Goal: Task Accomplishment & Management: Complete application form

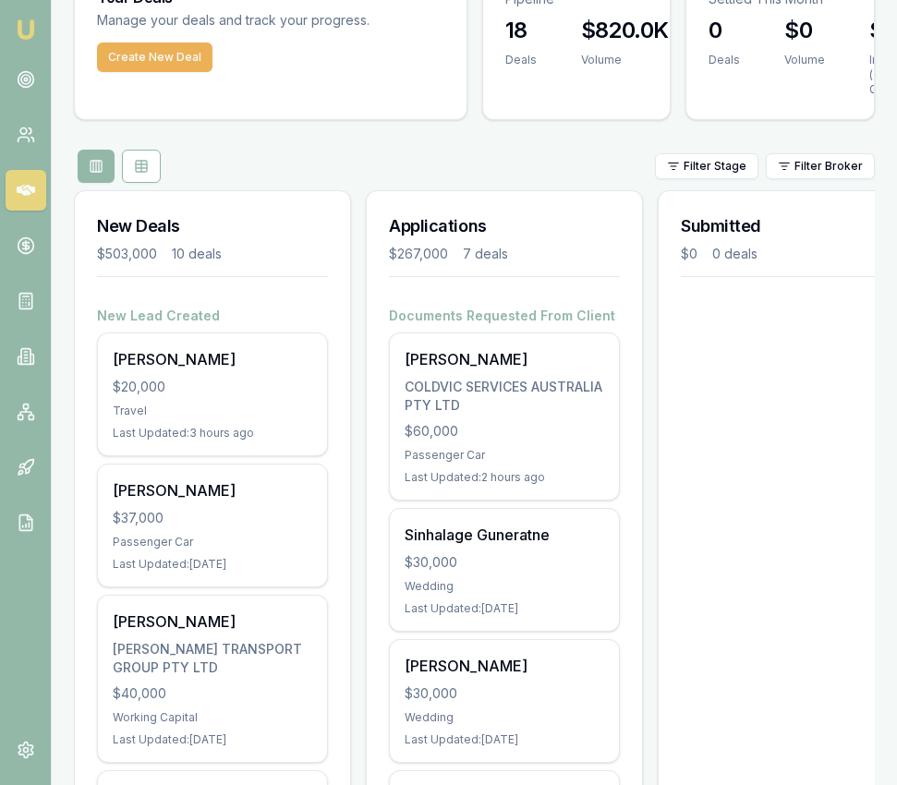
scroll to position [137, 0]
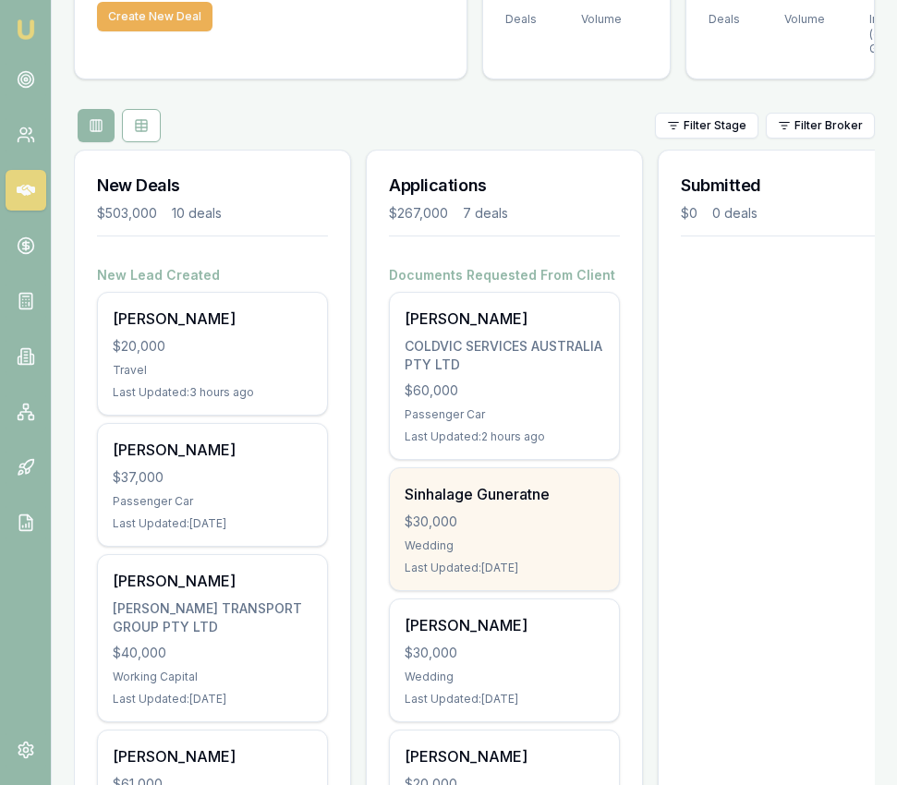
drag, startPoint x: 0, startPoint y: 0, endPoint x: 488, endPoint y: 517, distance: 711.2
click at [488, 517] on div "$30,000" at bounding box center [505, 522] width 200 height 18
click at [567, 533] on div "Sinhalage Guneratne $30,000 Wedding Last Updated: 1 day ago" at bounding box center [504, 529] width 229 height 122
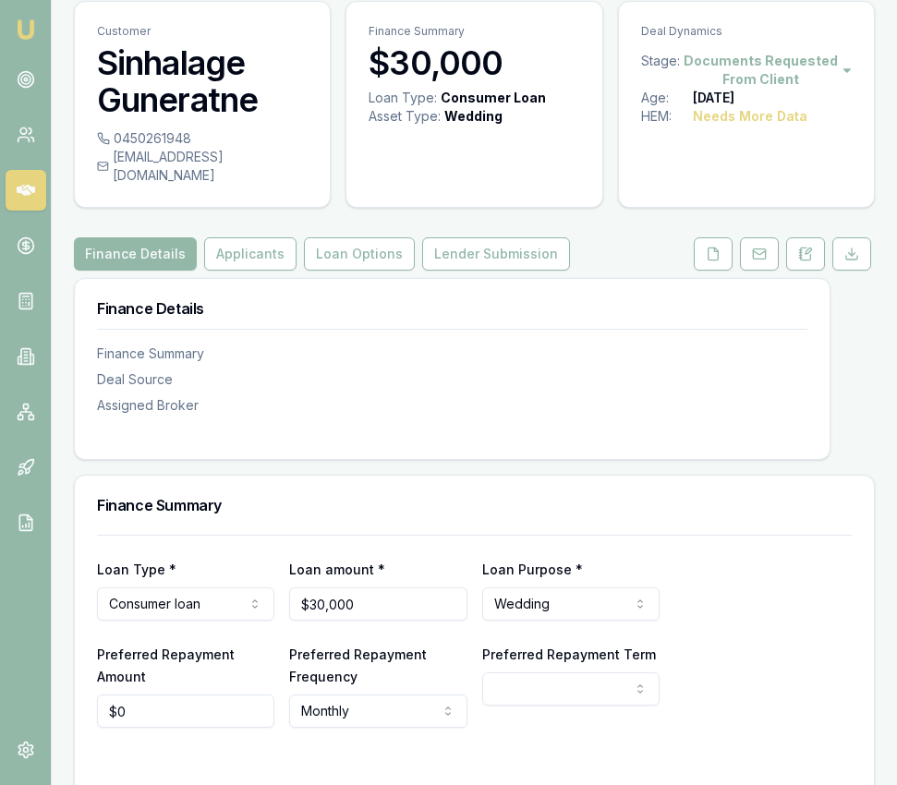
scroll to position [63, 0]
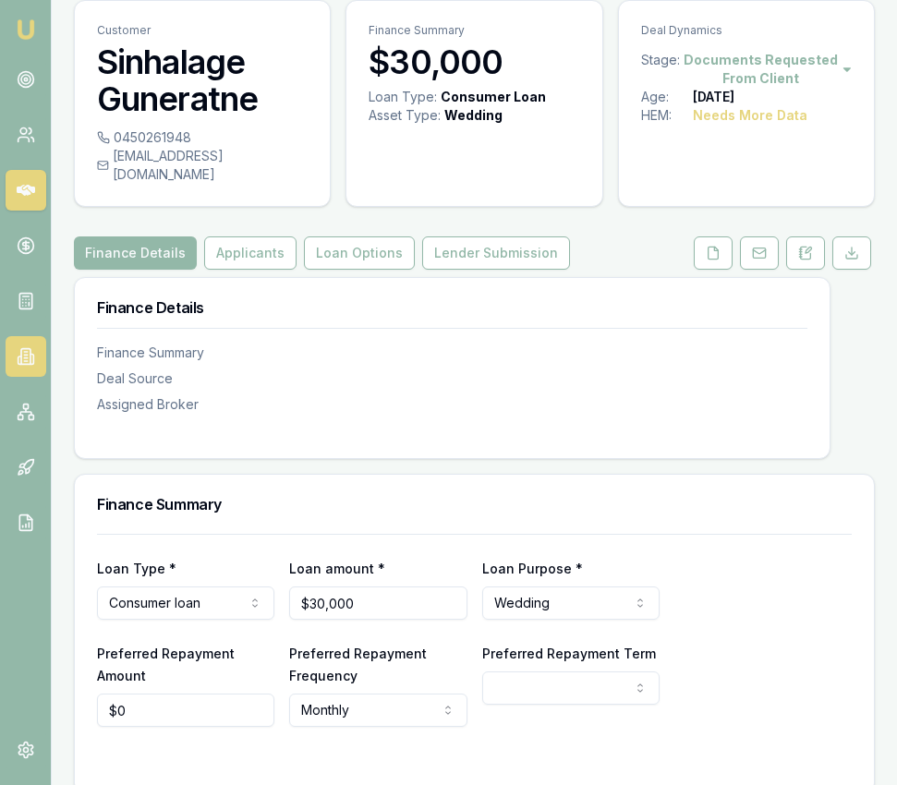
click at [26, 344] on link at bounding box center [26, 356] width 41 height 41
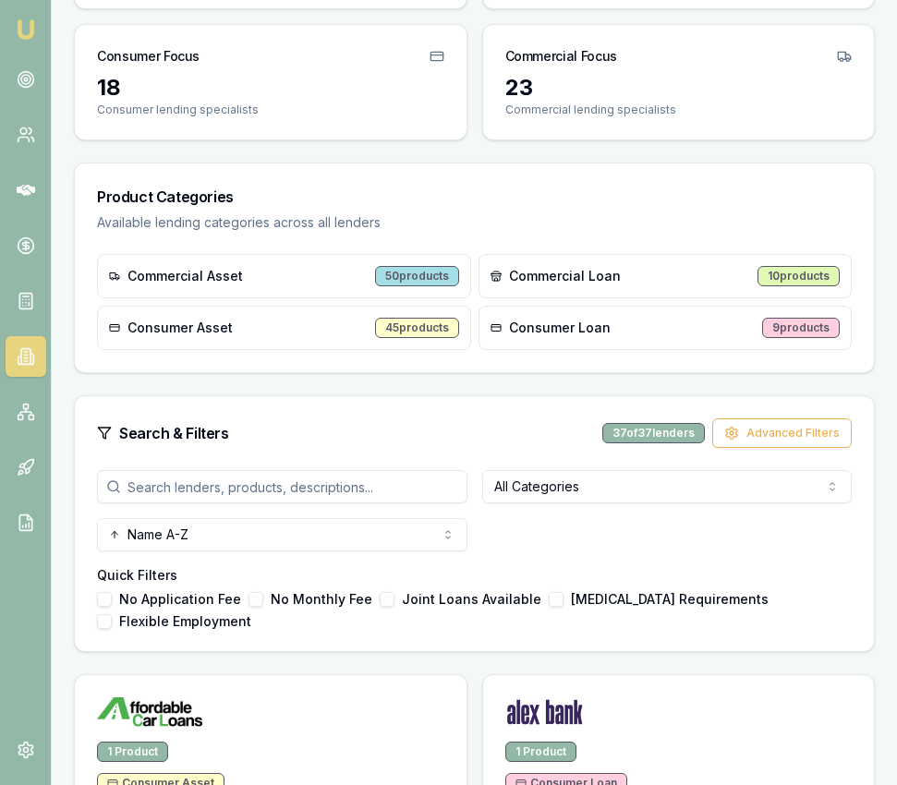
scroll to position [298, 0]
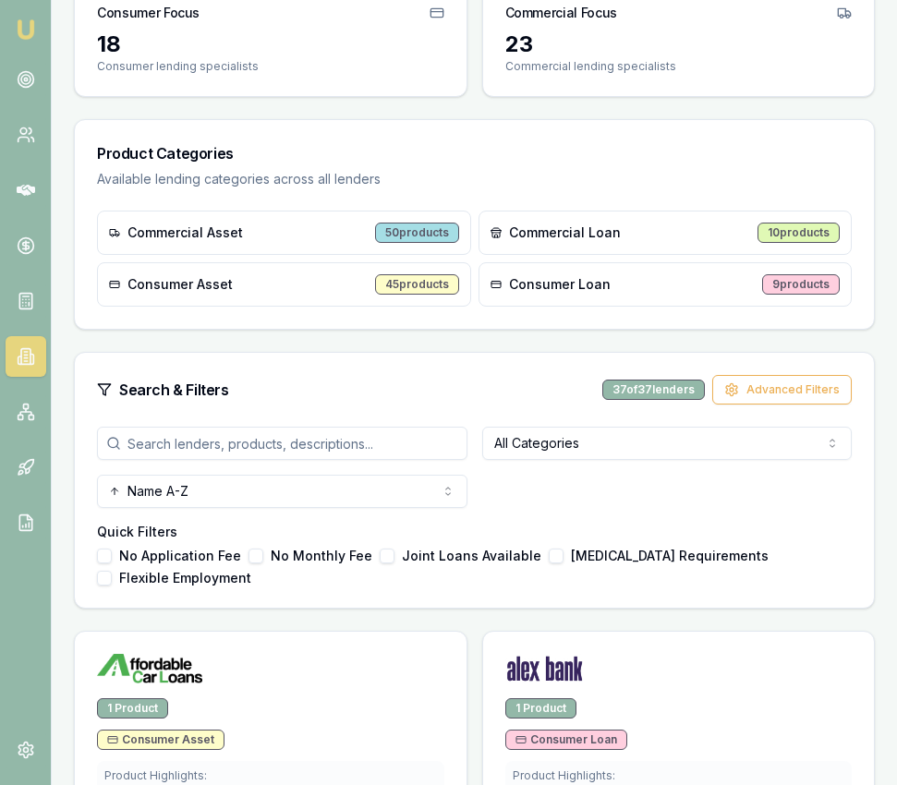
click at [292, 433] on input "search" at bounding box center [282, 443] width 371 height 33
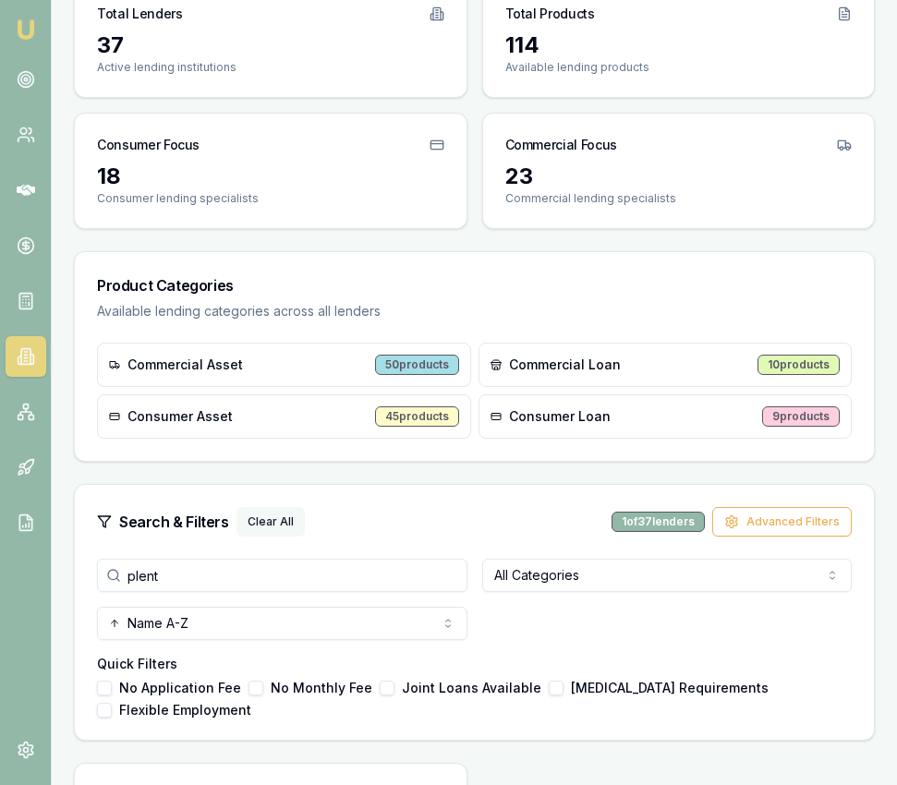
scroll to position [160, 0]
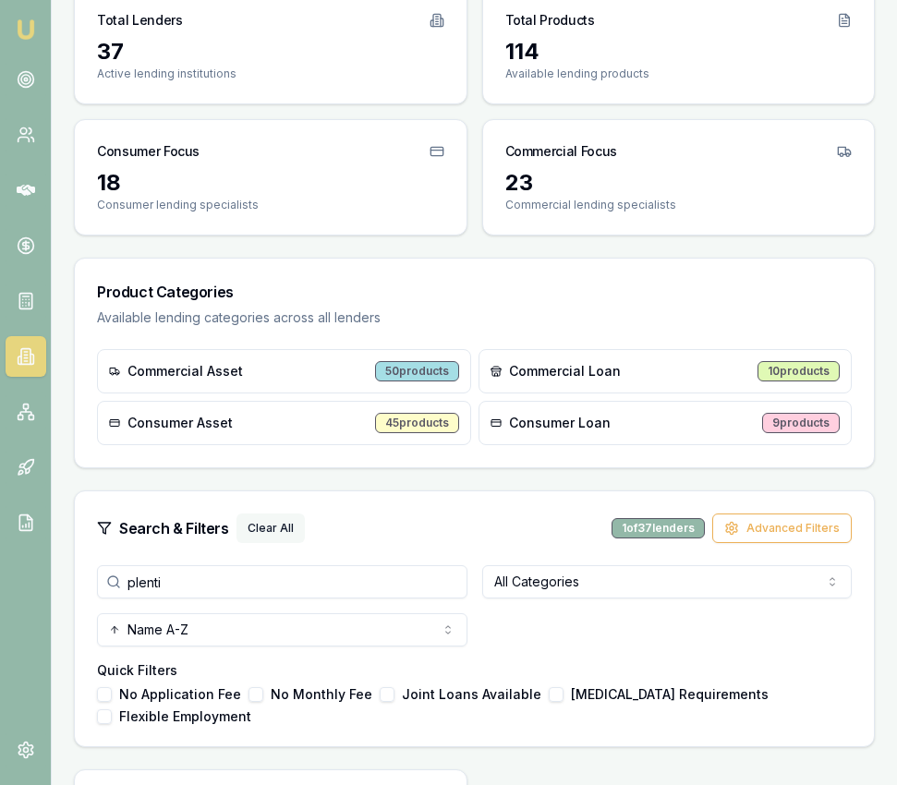
type input "plenti"
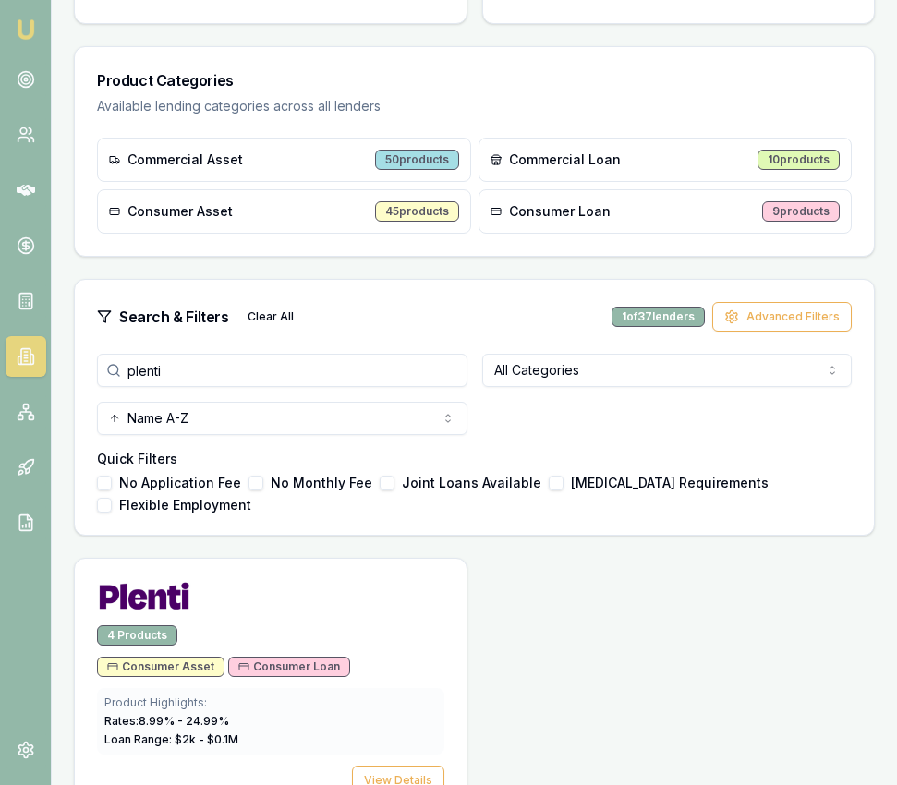
scroll to position [420, 0]
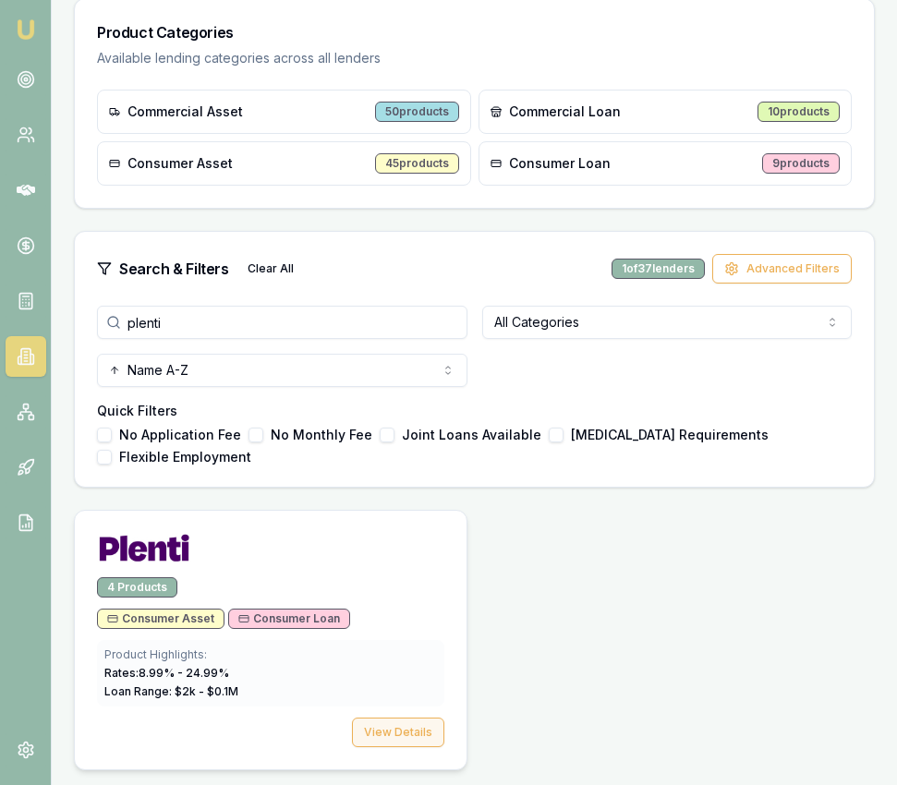
click at [416, 743] on button "View Details" at bounding box center [398, 733] width 92 height 30
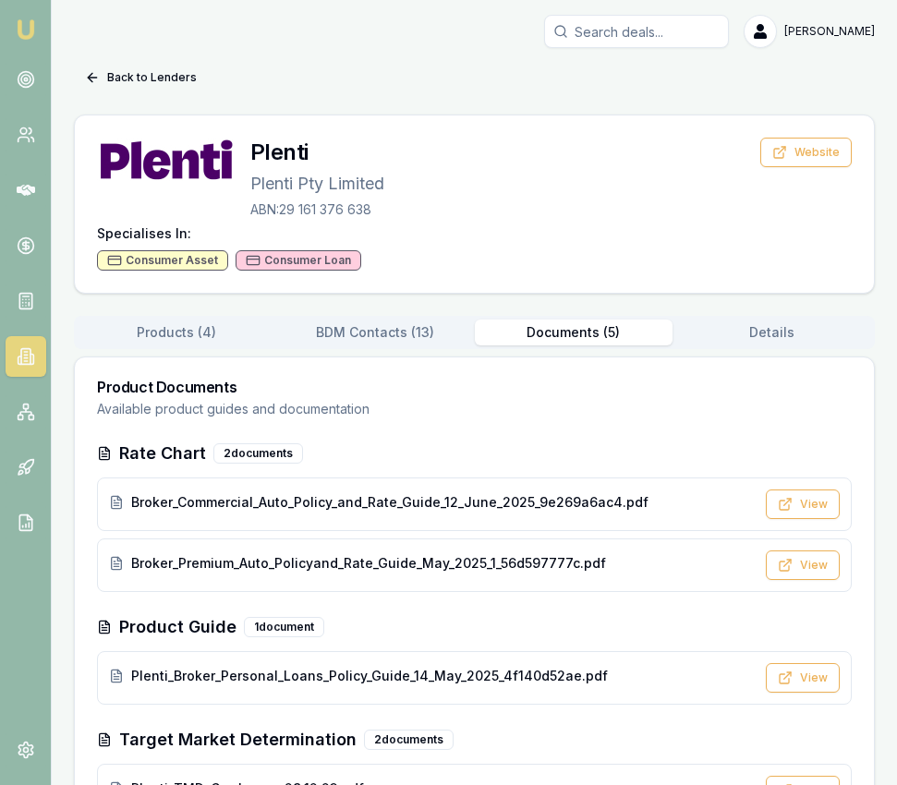
click at [599, 339] on button "Documents ( 5 )" at bounding box center [574, 333] width 199 height 26
click at [798, 573] on button "View" at bounding box center [803, 566] width 74 height 30
click at [817, 493] on button "View" at bounding box center [803, 505] width 74 height 30
click at [144, 91] on button "Back to Lenders" at bounding box center [141, 78] width 134 height 30
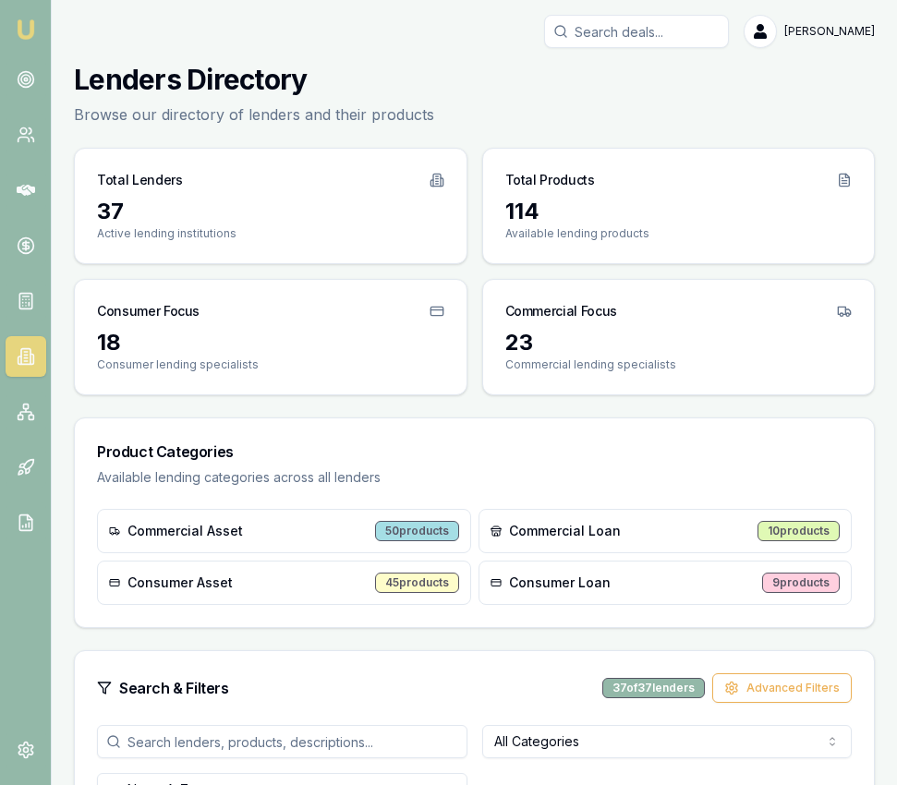
scroll to position [429, 0]
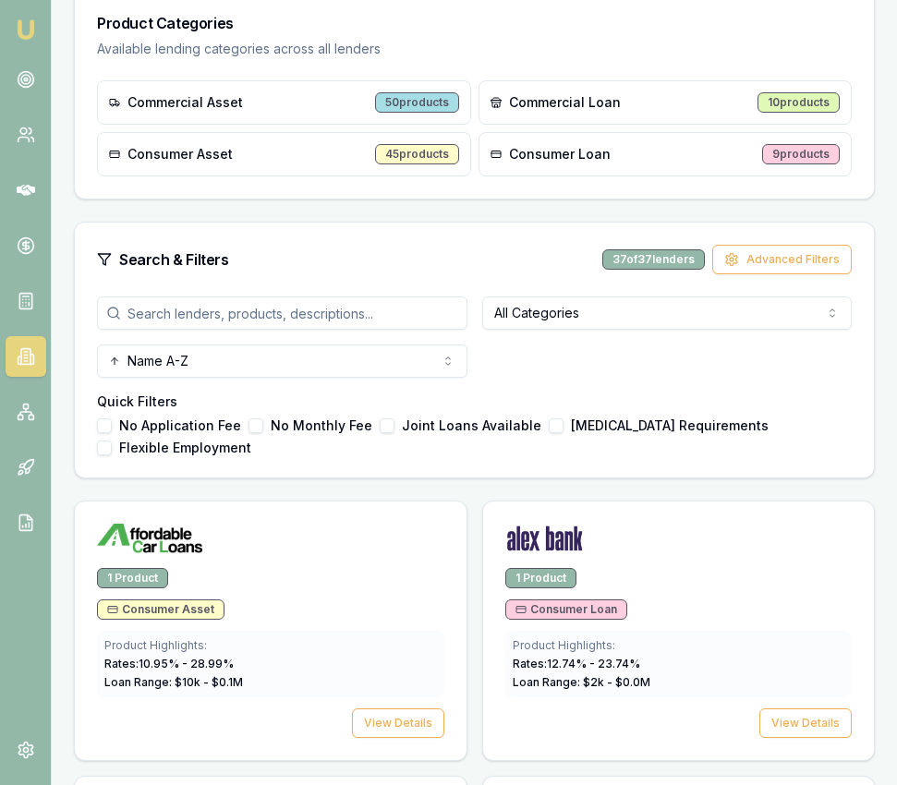
click at [334, 313] on input "search" at bounding box center [282, 313] width 371 height 33
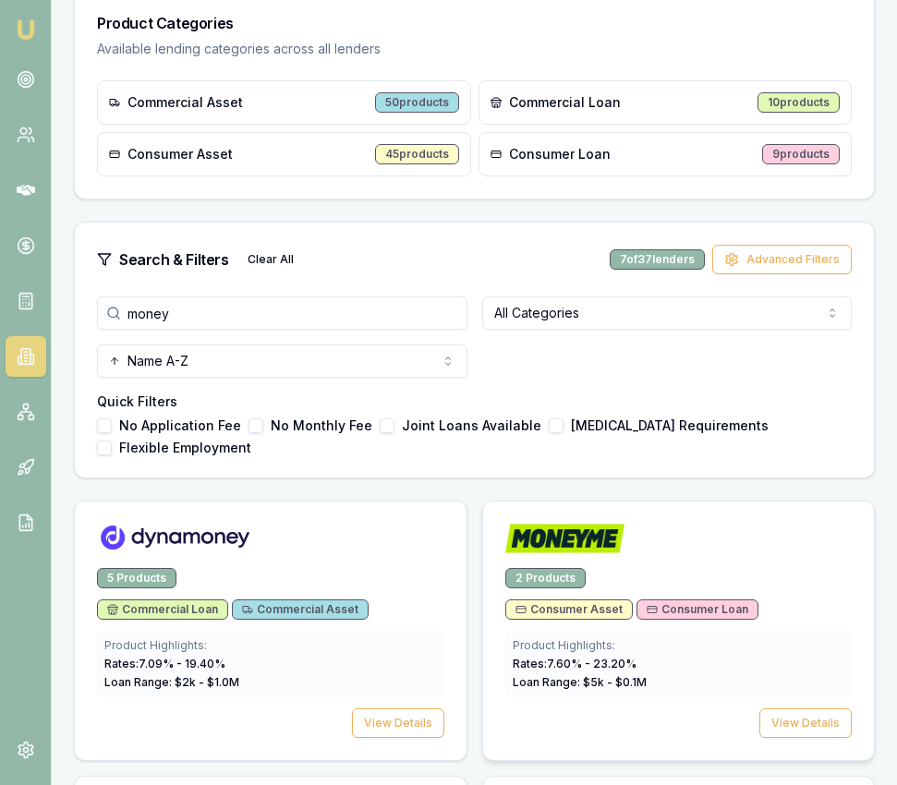
scroll to position [437, 0]
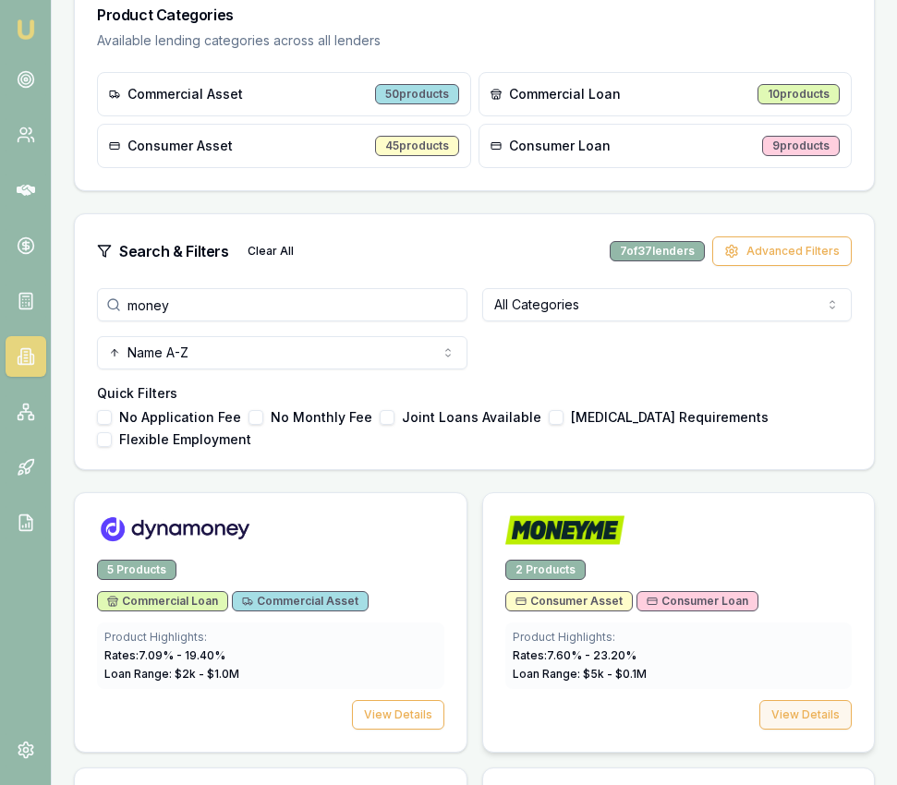
type input "money"
click at [808, 706] on button "View Details" at bounding box center [806, 715] width 92 height 30
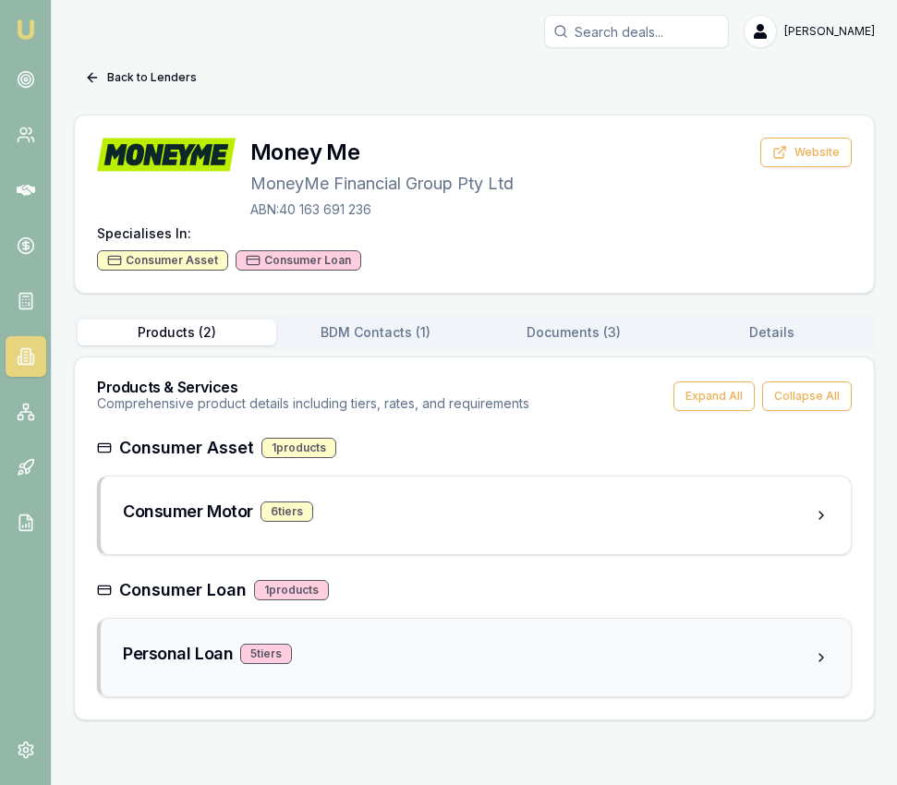
click at [673, 659] on div "Personal Loan 5 tier s" at bounding box center [468, 654] width 691 height 26
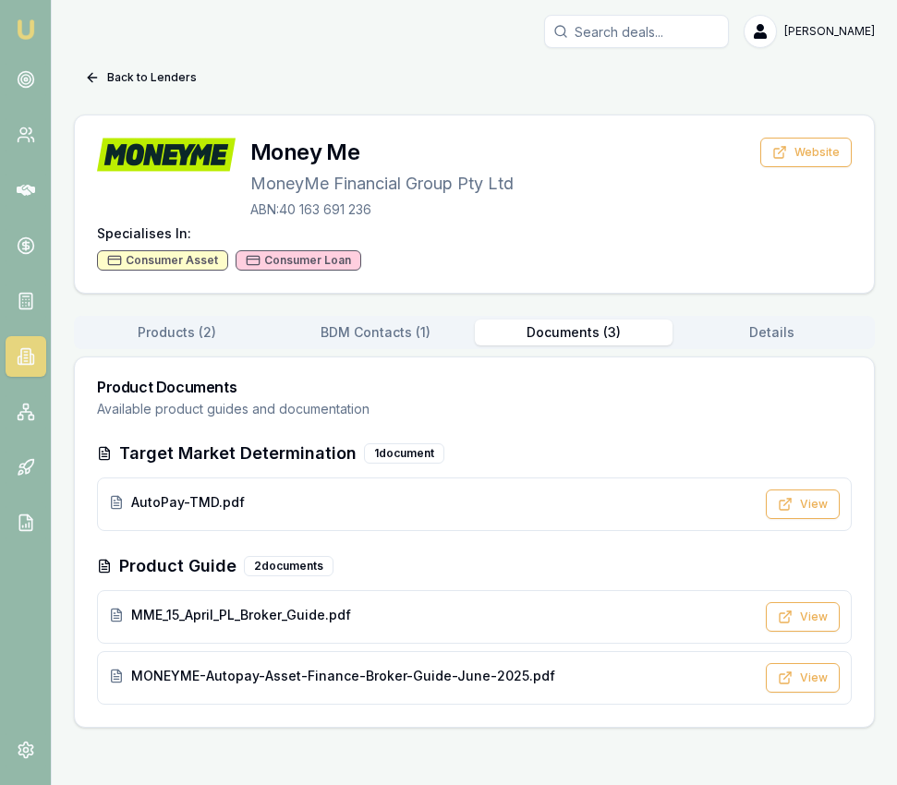
click at [578, 338] on button "Documents ( 3 )" at bounding box center [574, 333] width 199 height 26
click at [818, 618] on button "View" at bounding box center [803, 617] width 74 height 30
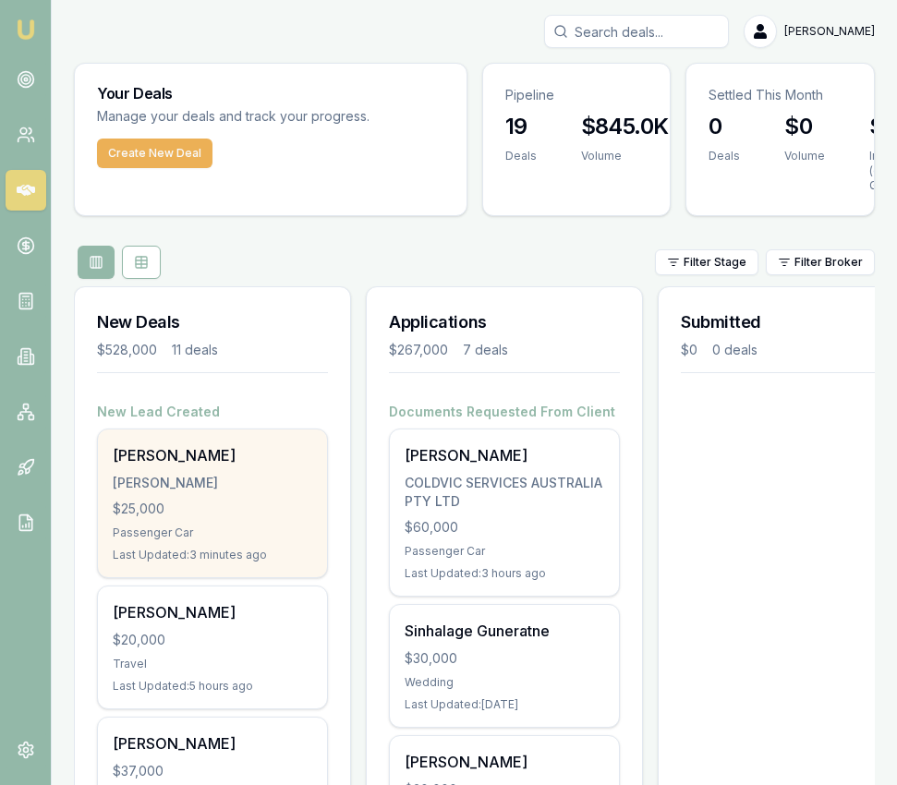
click at [280, 465] on div "[PERSON_NAME]" at bounding box center [213, 455] width 200 height 22
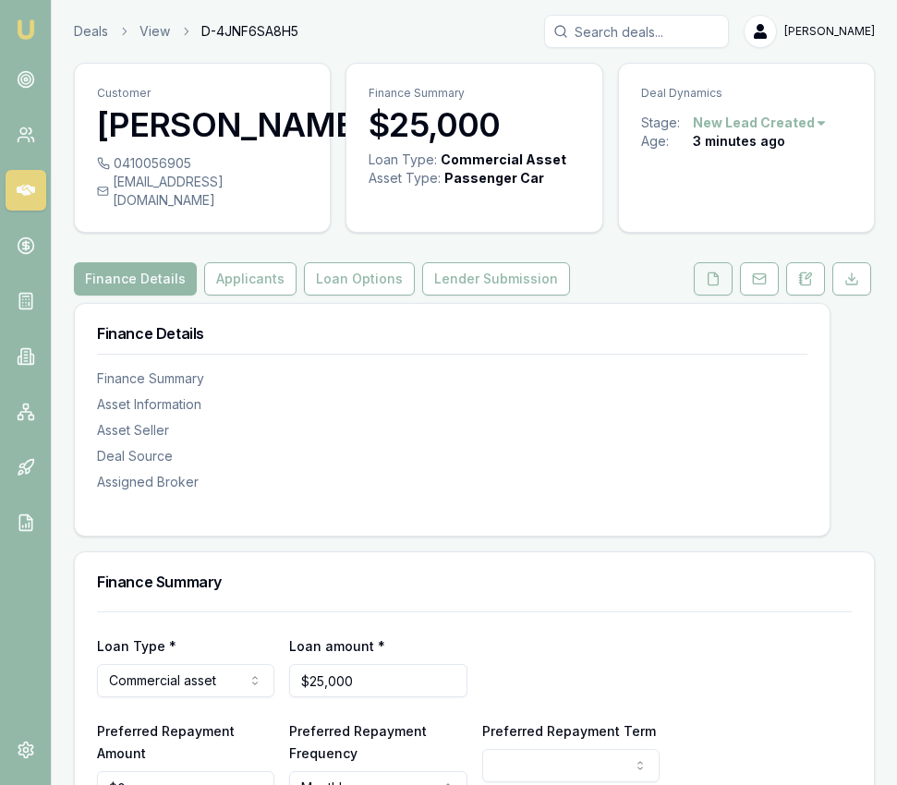
click at [709, 272] on icon at bounding box center [713, 279] width 15 height 15
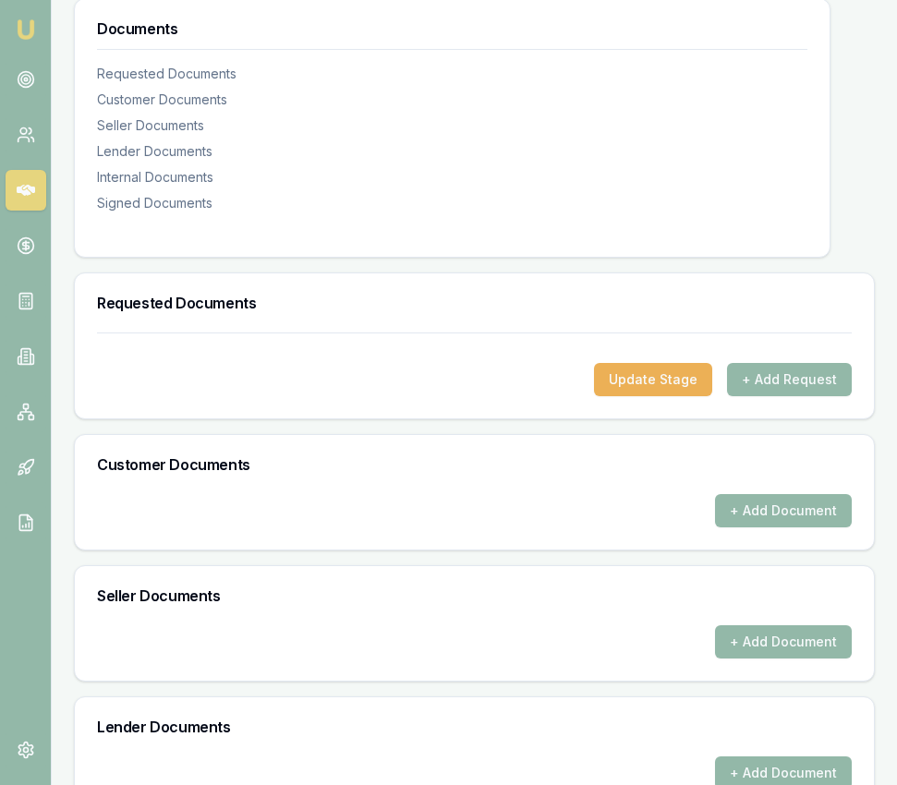
scroll to position [312, 0]
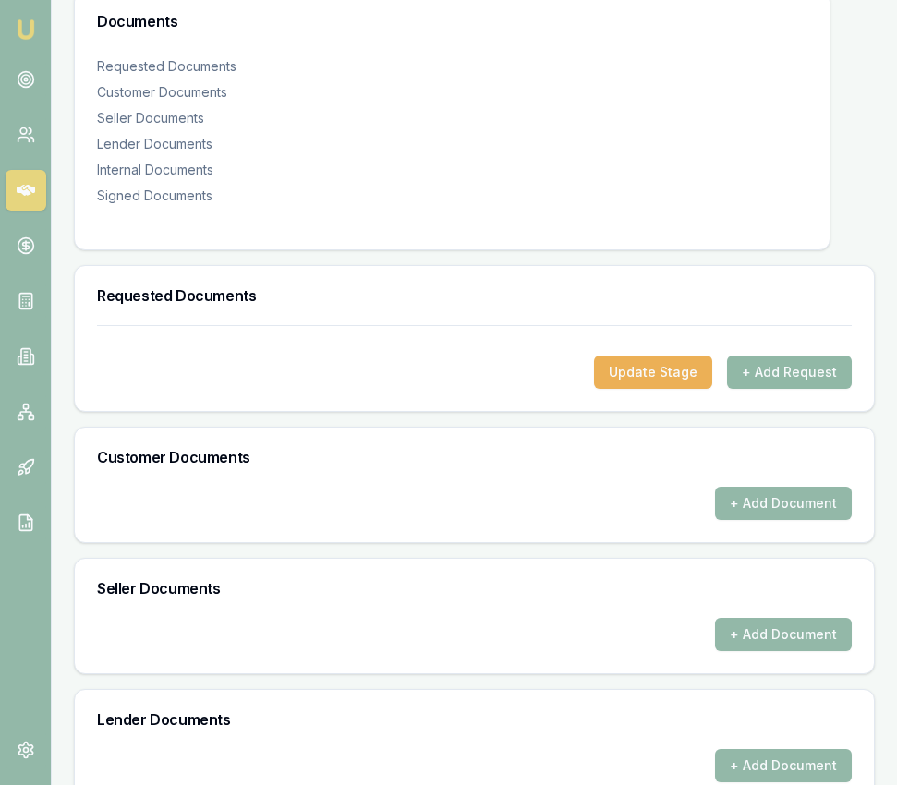
click at [799, 361] on button "+ Add Request" at bounding box center [789, 372] width 125 height 33
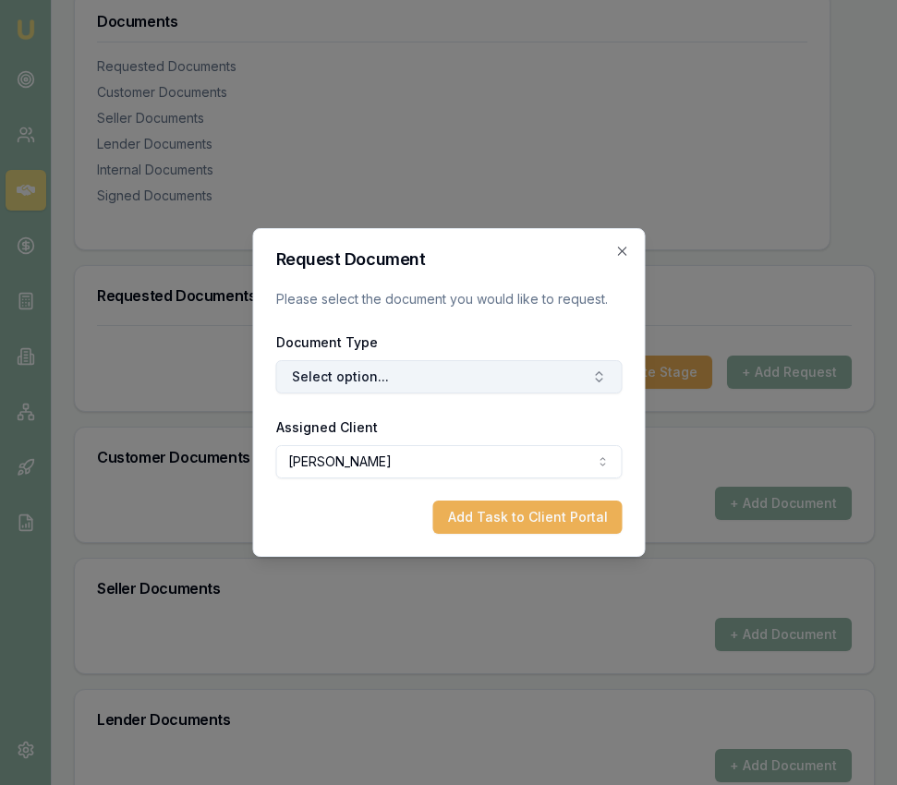
click at [391, 377] on button "Select option..." at bounding box center [448, 376] width 347 height 33
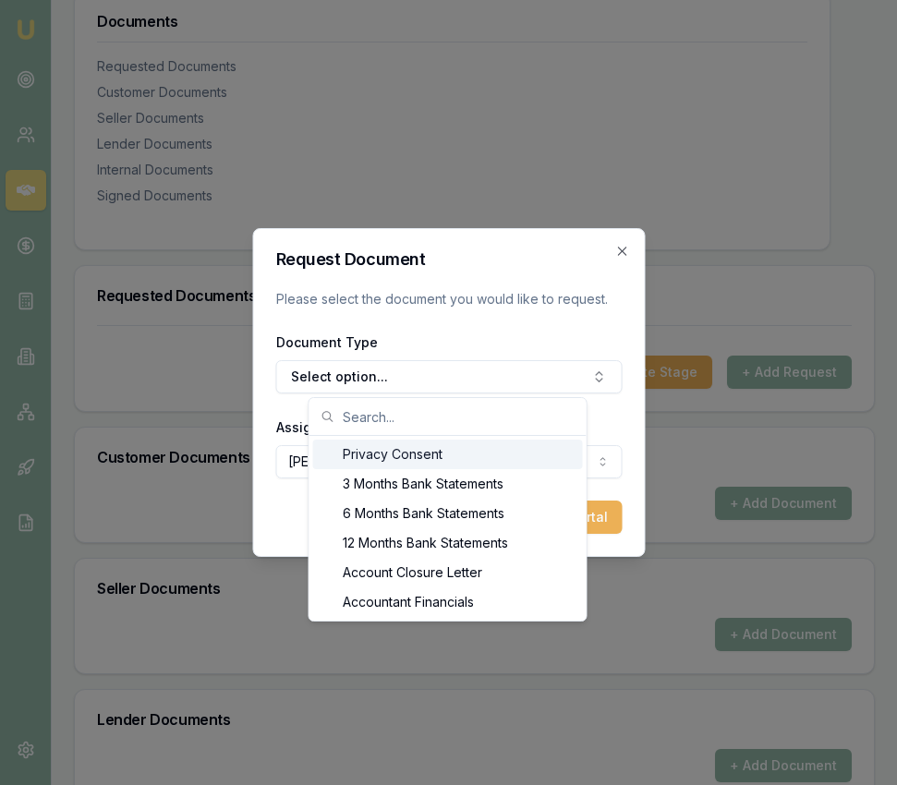
click at [408, 448] on div "Privacy Consent" at bounding box center [448, 455] width 270 height 30
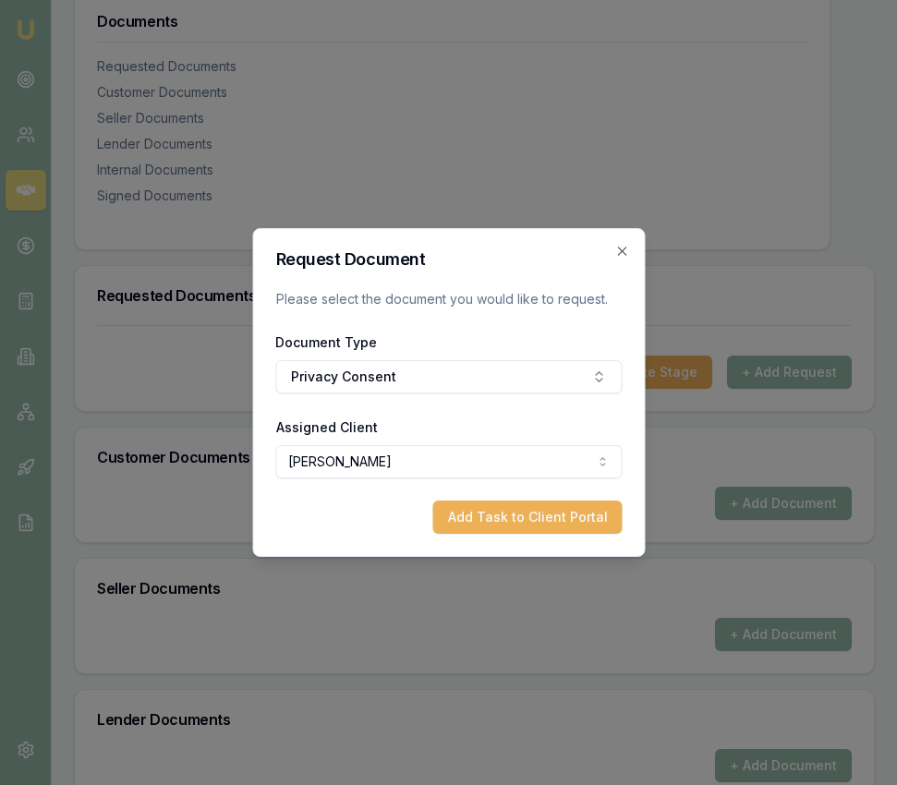
click at [501, 519] on button "Add Task to Client Portal" at bounding box center [526, 517] width 189 height 33
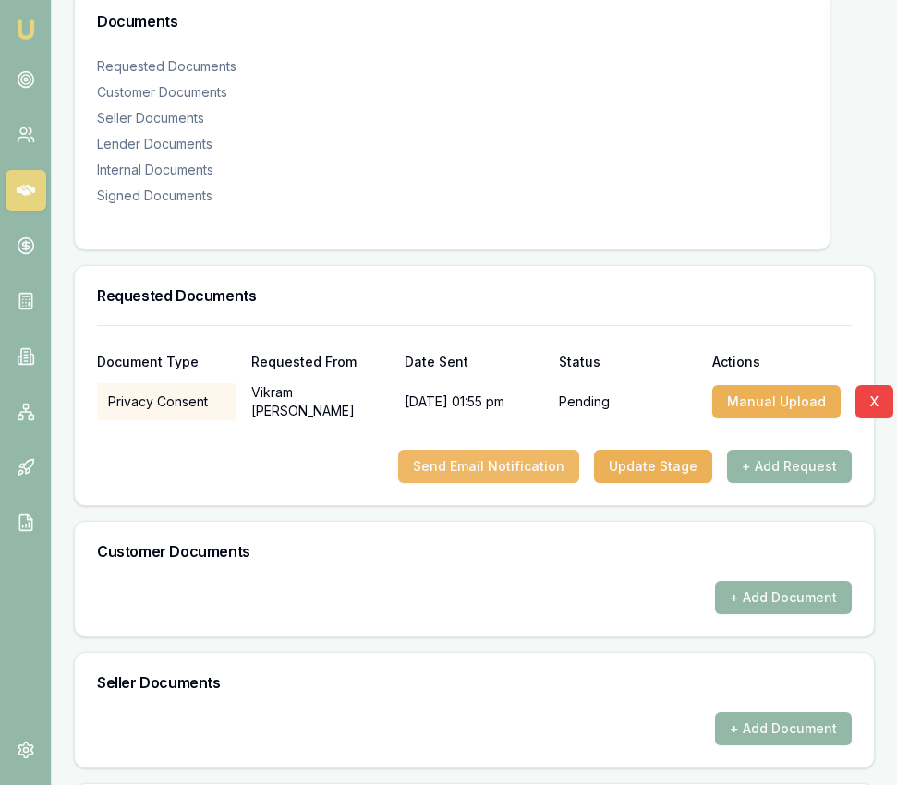
click at [540, 458] on button "Send Email Notification" at bounding box center [488, 466] width 181 height 33
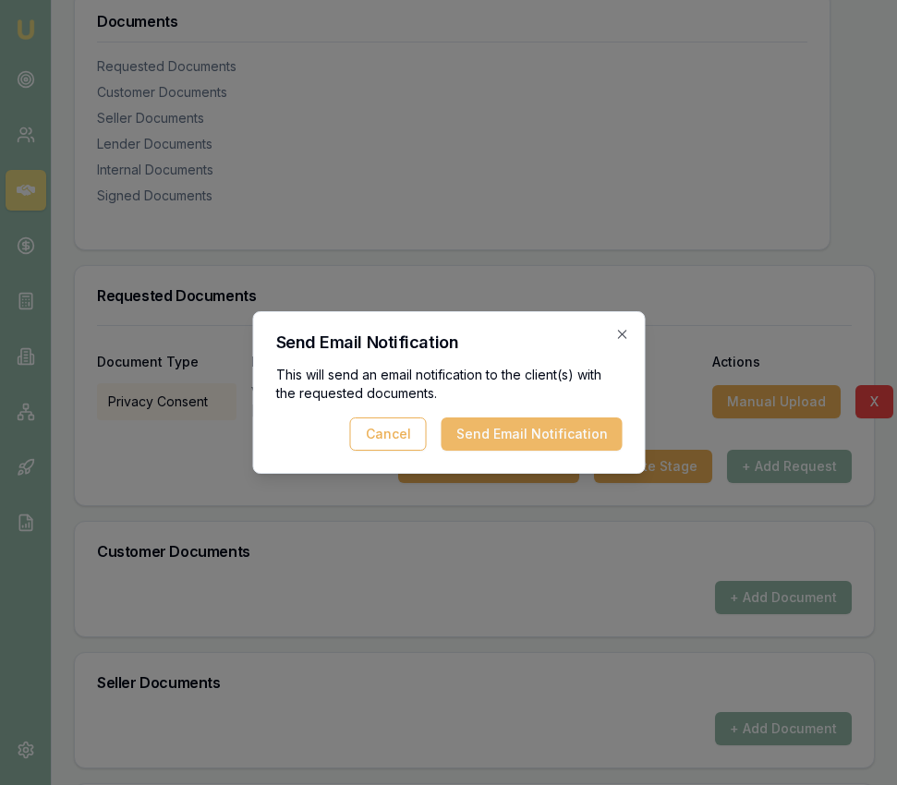
click at [585, 428] on button "Send Email Notification" at bounding box center [531, 434] width 181 height 33
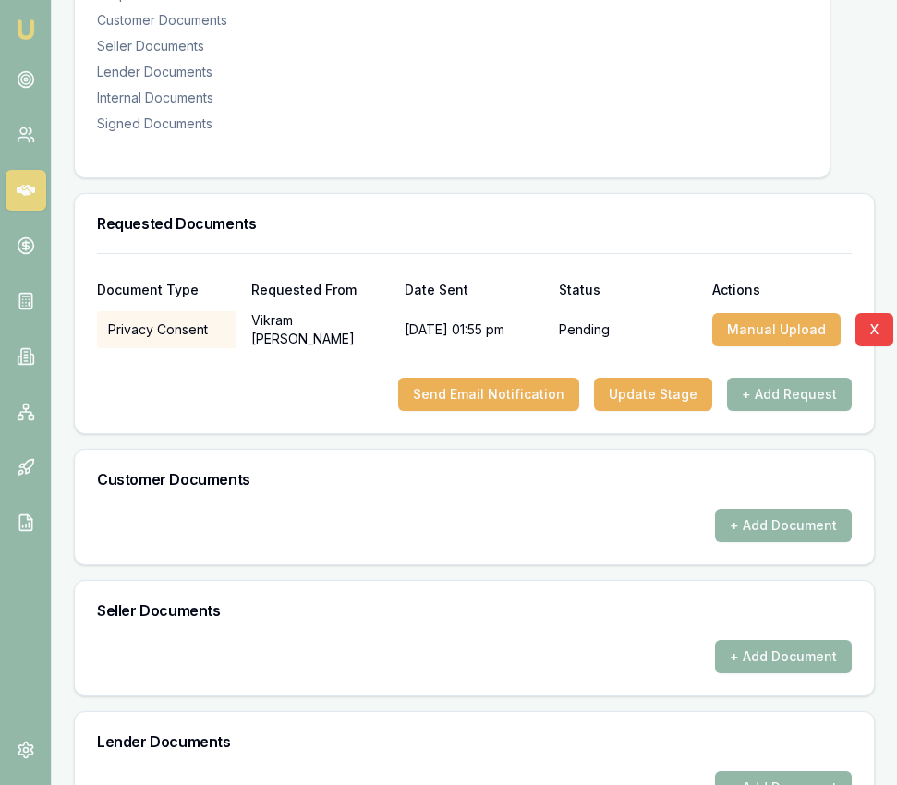
scroll to position [392, 0]
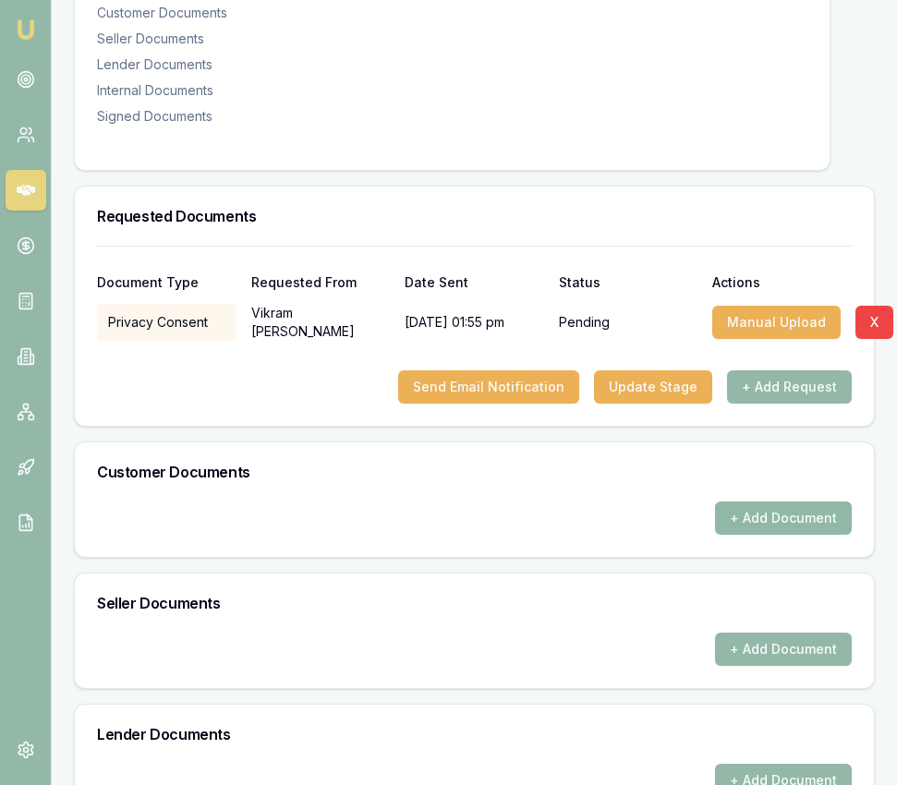
click at [769, 502] on button "+ Add Document" at bounding box center [783, 518] width 137 height 33
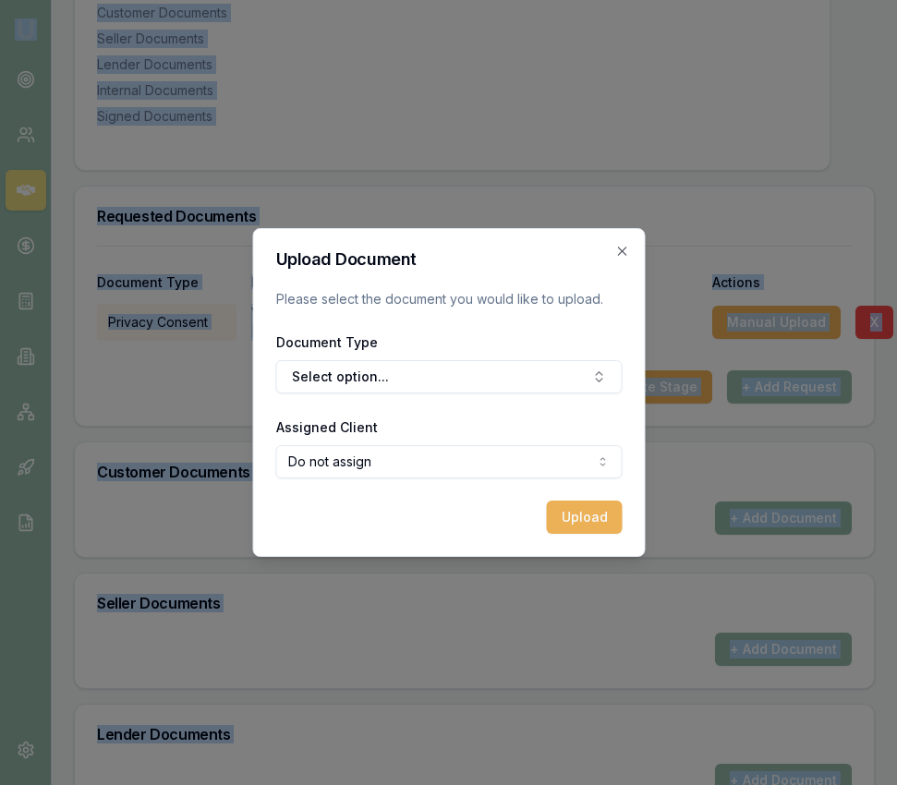
click at [769, 499] on div at bounding box center [448, 392] width 897 height 785
click at [415, 371] on button "Select option..." at bounding box center [448, 376] width 347 height 33
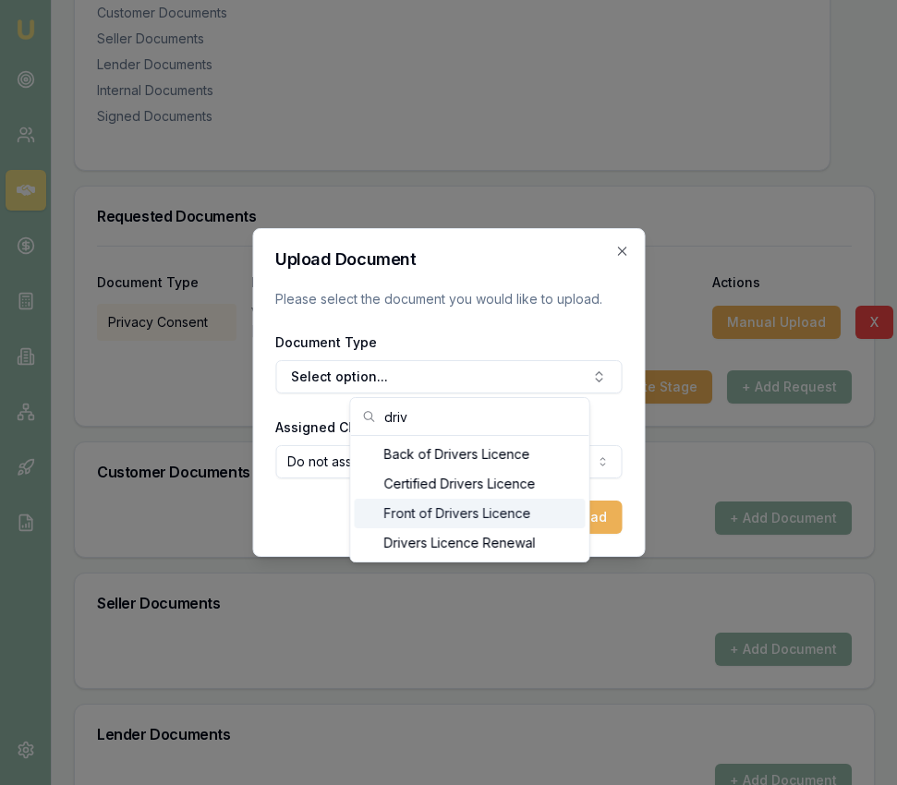
type input "driv"
click at [411, 512] on div "Front of Drivers Licence" at bounding box center [470, 514] width 231 height 30
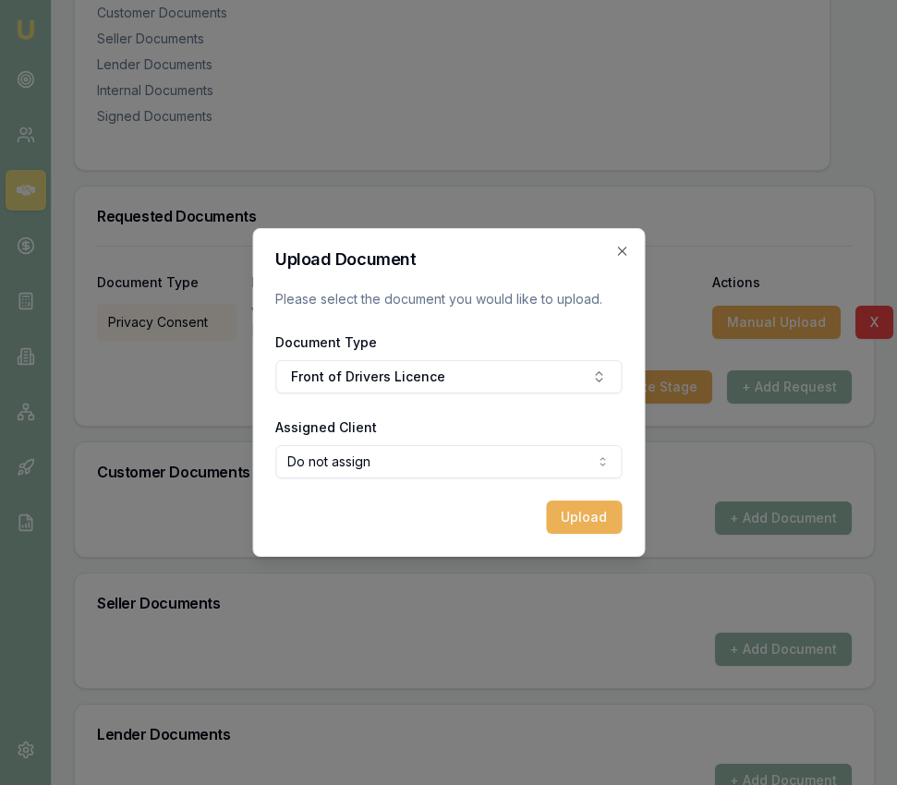
click at [397, 394] on body "Emu Broker Deals View D-4JNF6SA8H5 [PERSON_NAME] Toggle Menu Customer [PERSON_N…" at bounding box center [448, 0] width 897 height 785
select select "U-C0M6173MLB"
drag, startPoint x: 403, startPoint y: 531, endPoint x: 461, endPoint y: 526, distance: 58.5
click at [557, 526] on button "Upload" at bounding box center [584, 517] width 76 height 33
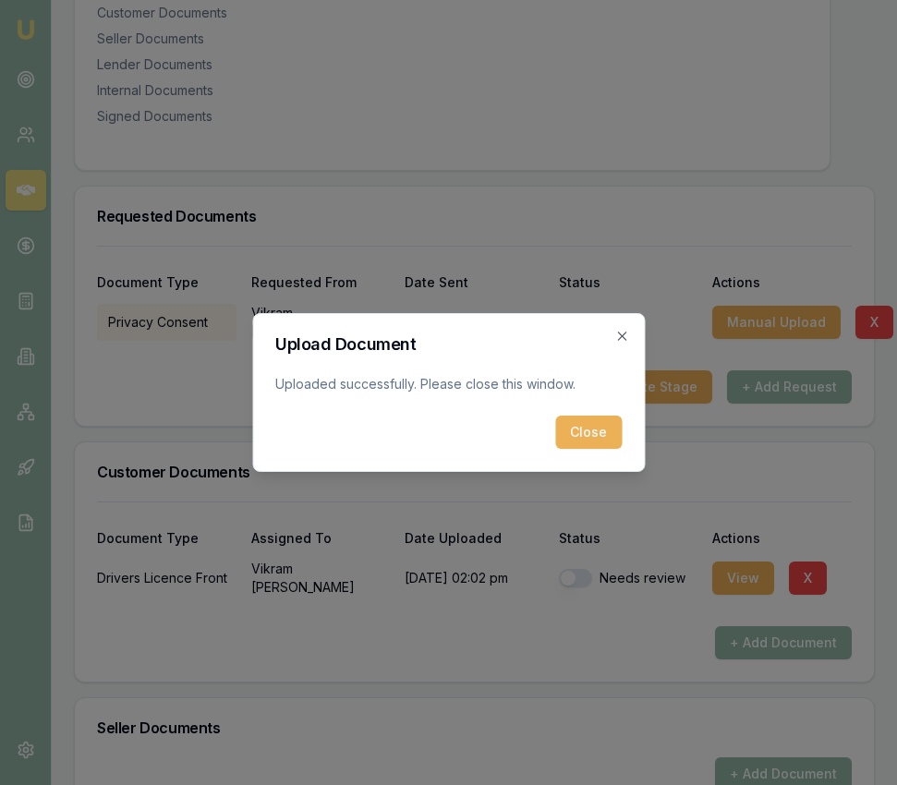
drag, startPoint x: 563, startPoint y: 445, endPoint x: 572, endPoint y: 441, distance: 10.3
click at [564, 445] on button "Close" at bounding box center [588, 432] width 67 height 33
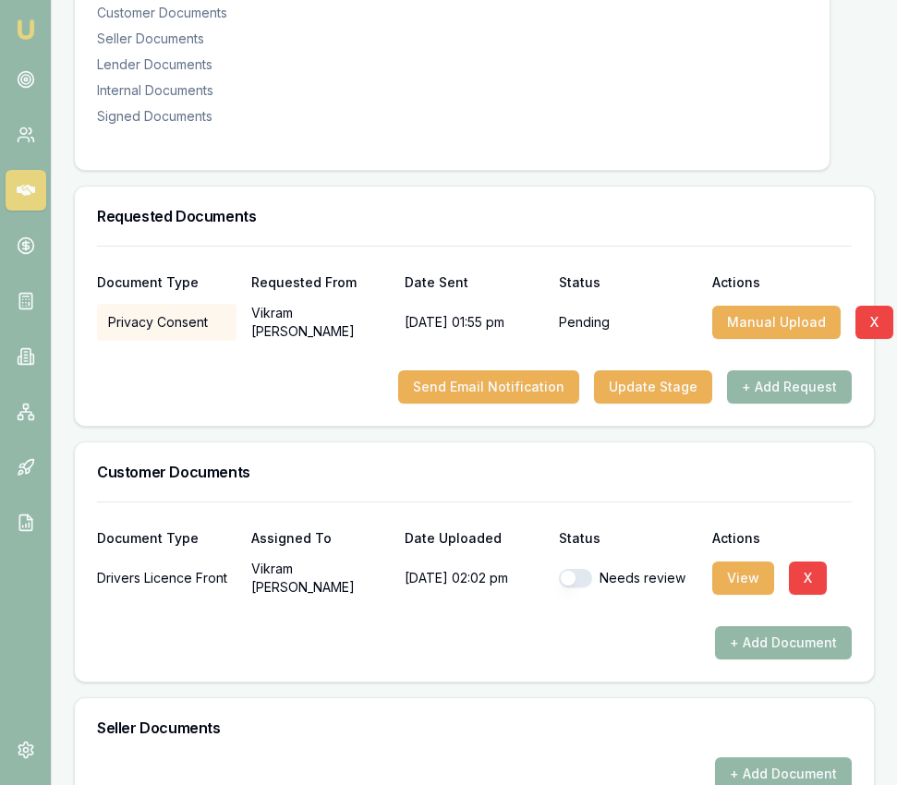
click at [587, 569] on button "button" at bounding box center [575, 578] width 33 height 18
checkbox input "true"
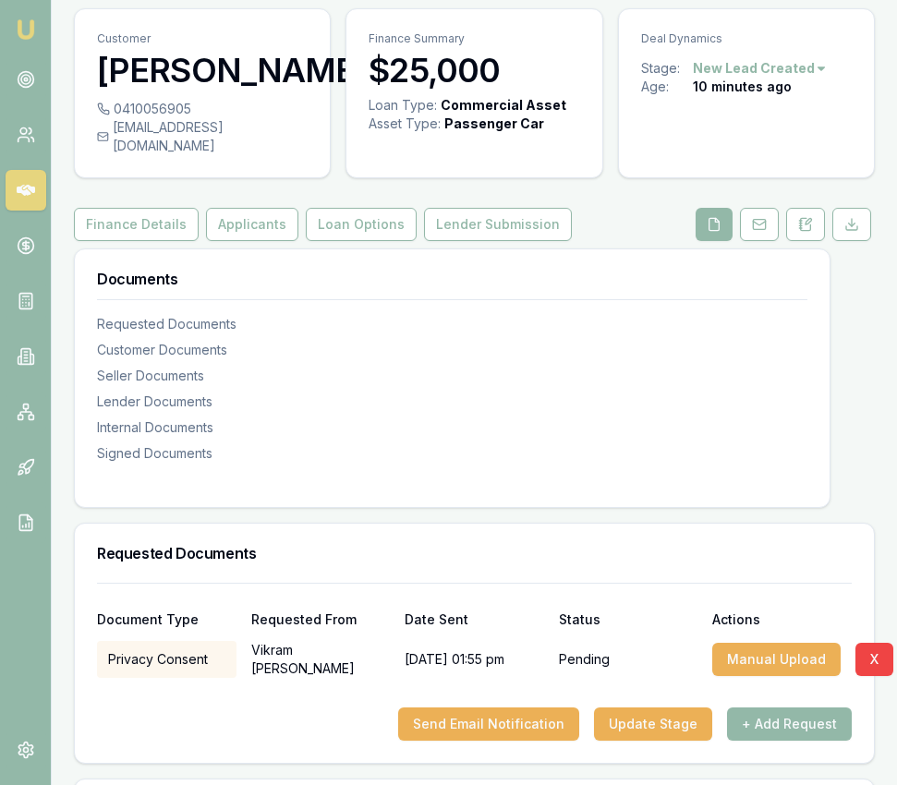
scroll to position [0, 0]
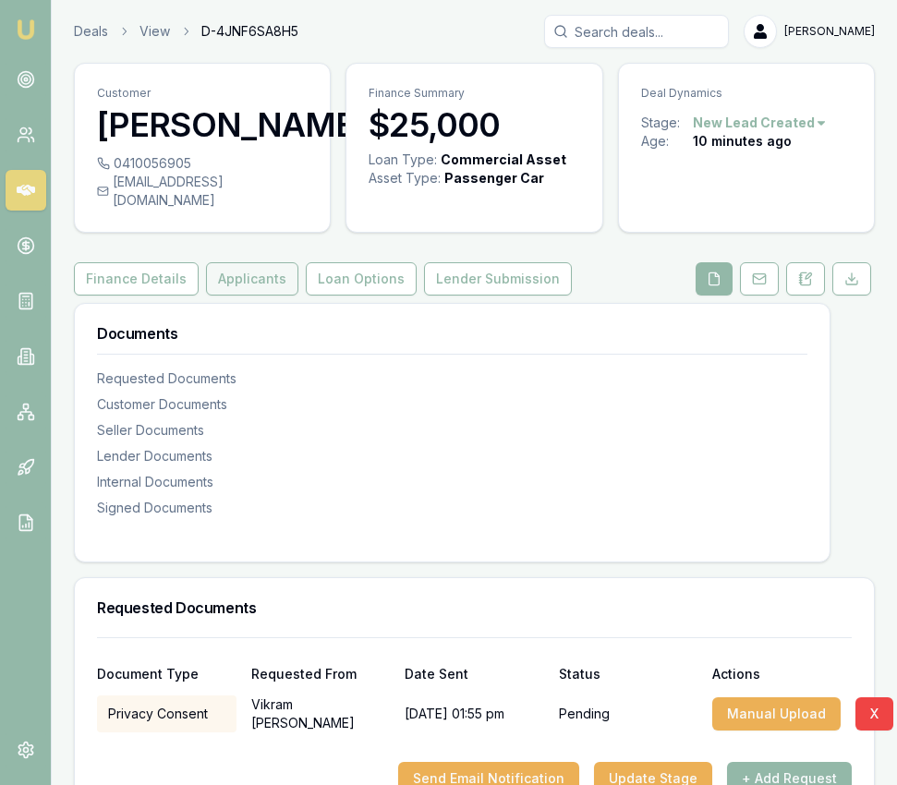
click at [259, 262] on button "Applicants" at bounding box center [252, 278] width 92 height 33
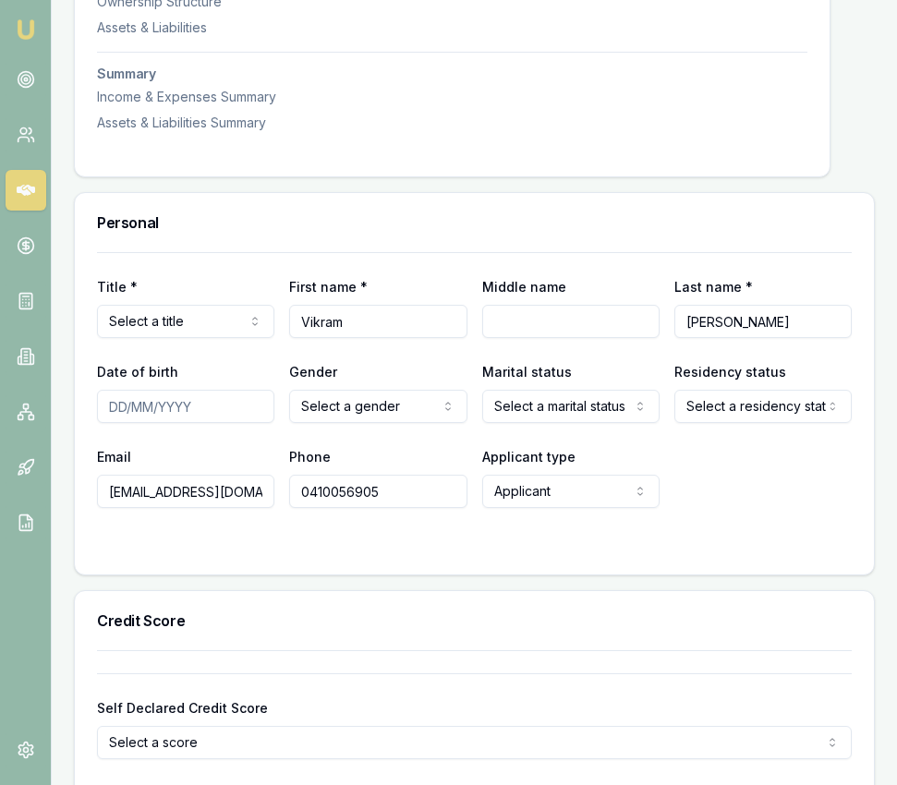
scroll to position [684, 0]
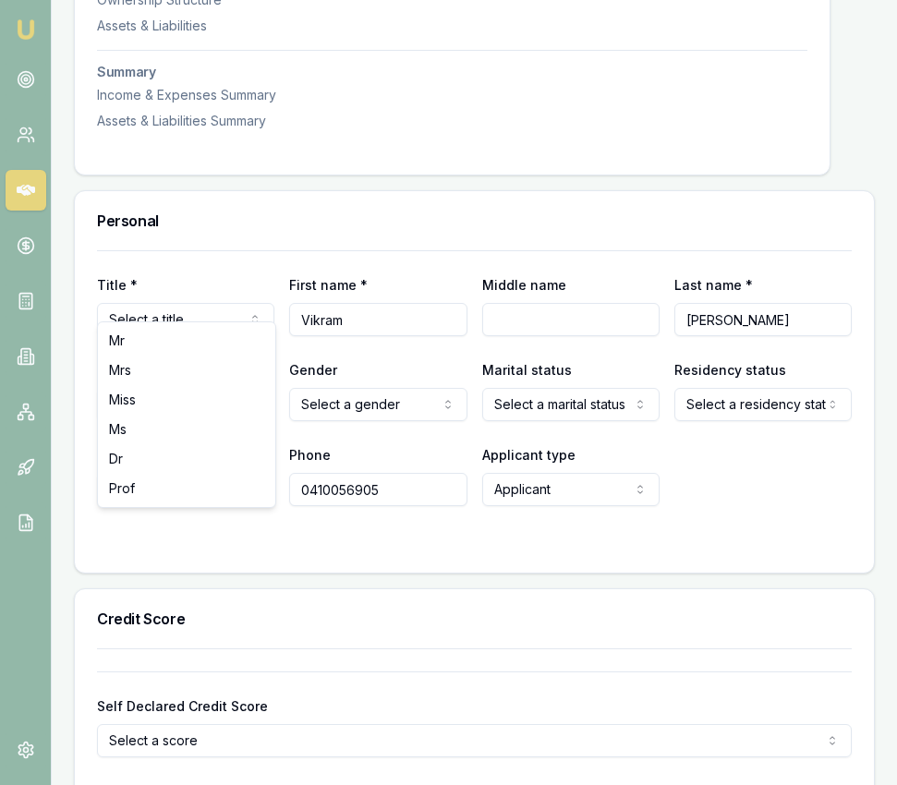
click at [111, 388] on input "Date of birth" at bounding box center [185, 404] width 177 height 33
drag, startPoint x: 137, startPoint y: 387, endPoint x: 178, endPoint y: 380, distance: 42.2
click at [142, 388] on input "[DATE]" at bounding box center [185, 404] width 177 height 33
type input "[DATE]"
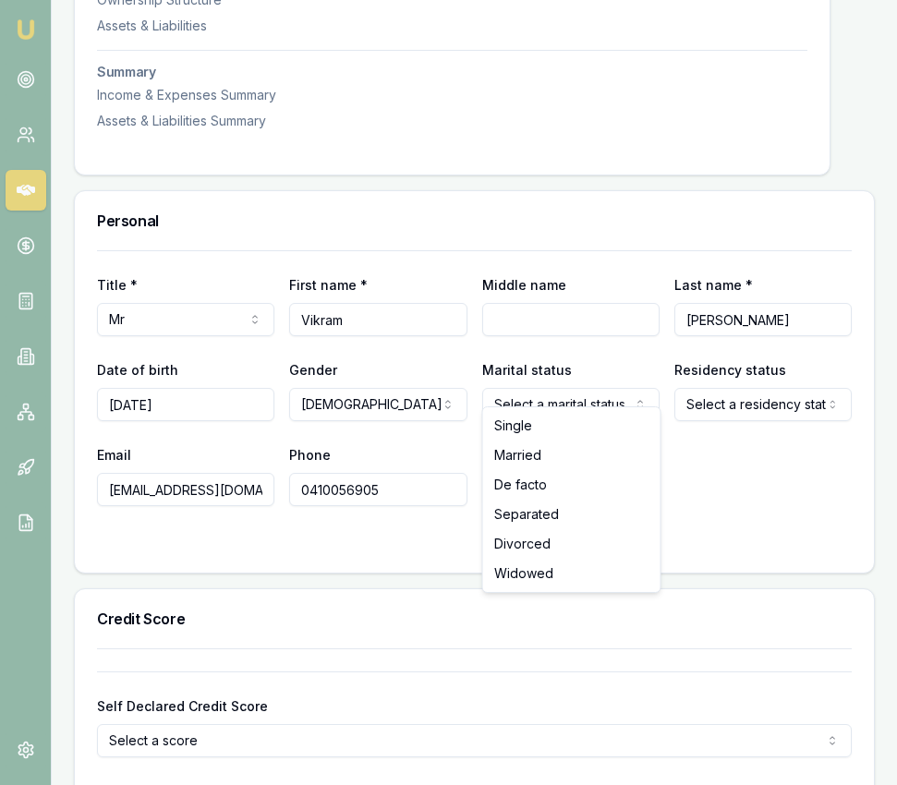
drag, startPoint x: 524, startPoint y: 427, endPoint x: 632, endPoint y: 408, distance: 109.8
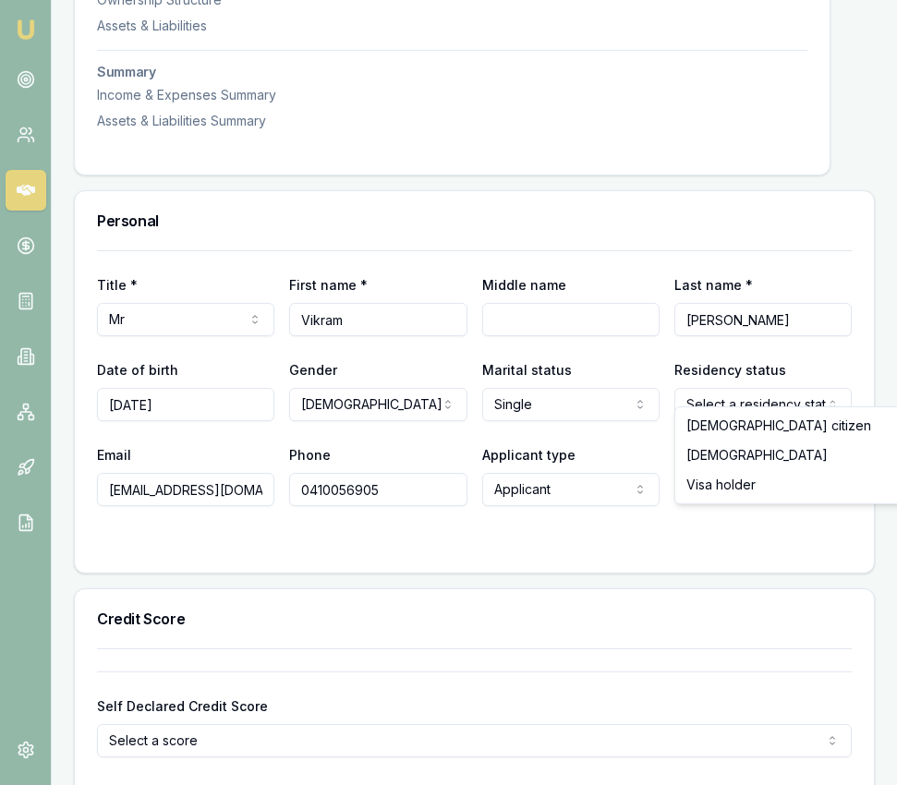
select select "VISA_HOLDER"
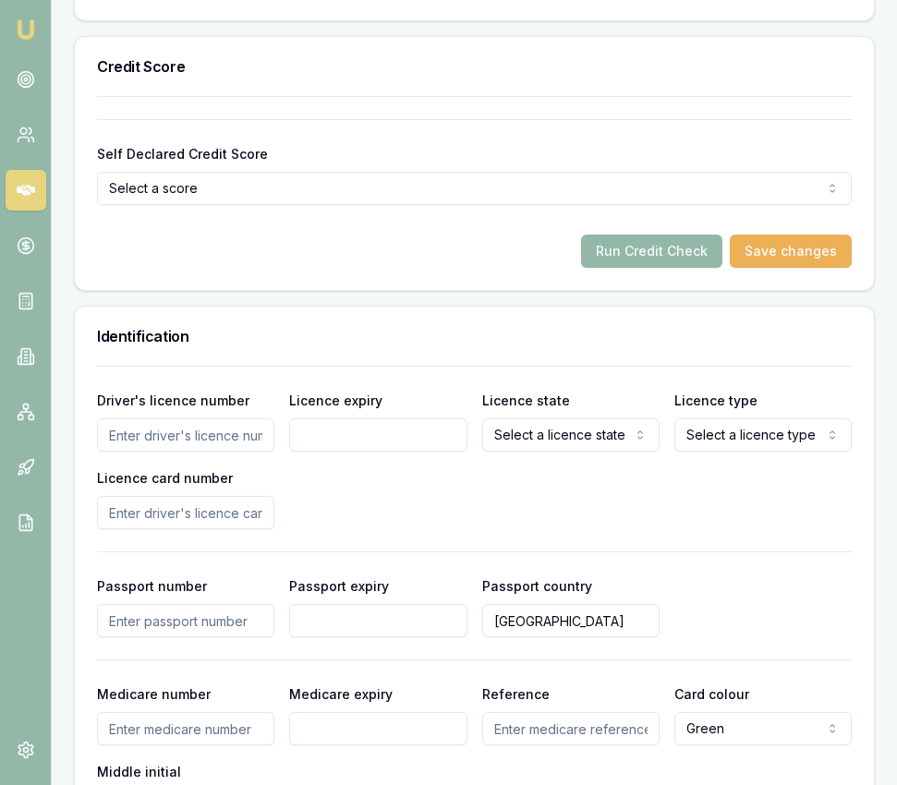
scroll to position [1239, 0]
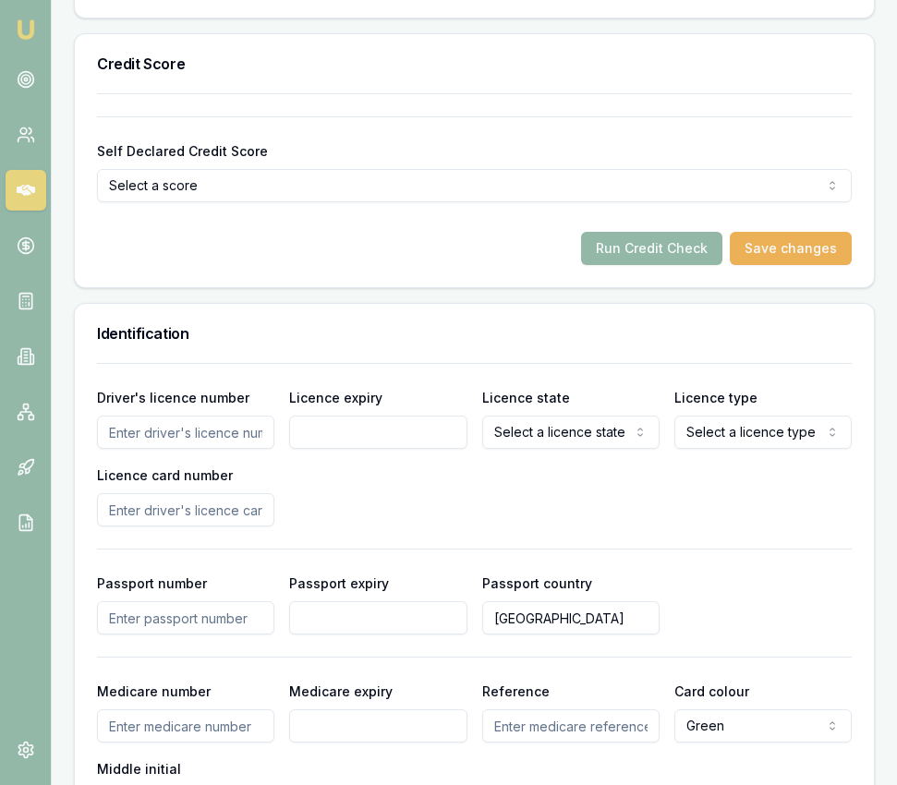
click at [188, 422] on input "Driver's licence number" at bounding box center [185, 432] width 177 height 33
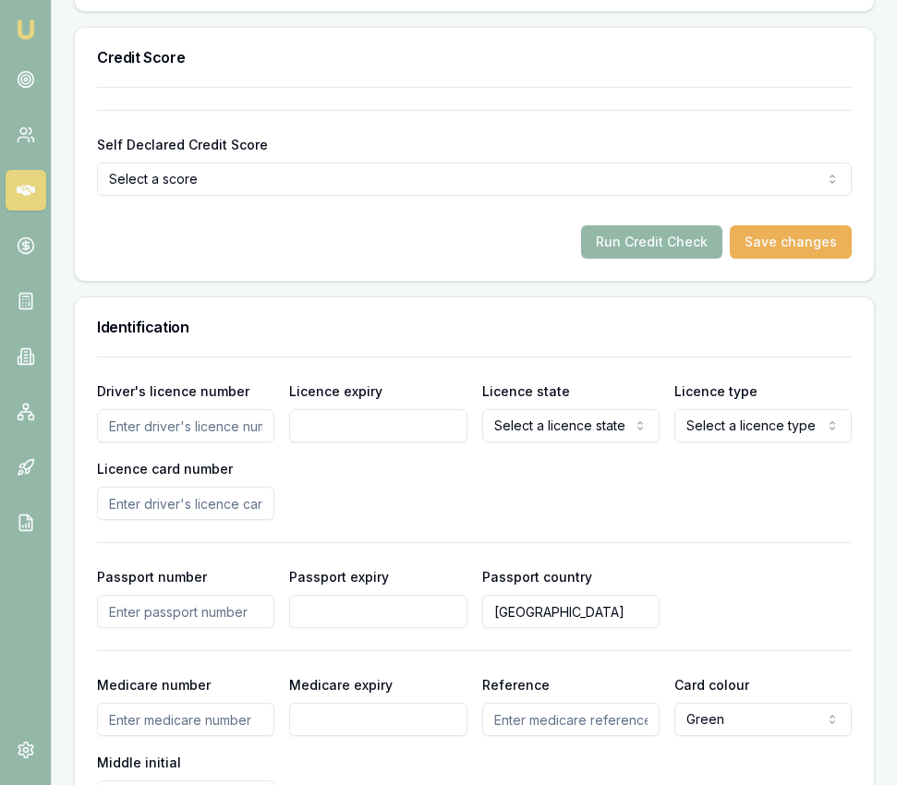
scroll to position [1249, 0]
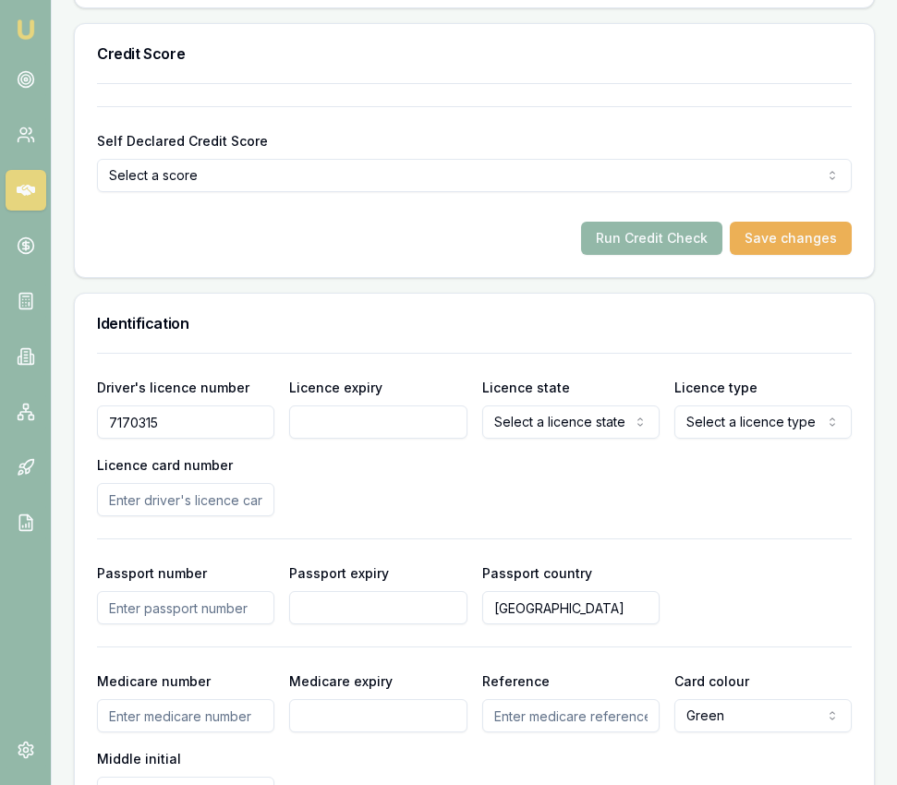
type input "7170315"
click at [420, 406] on input "Licence expiry" at bounding box center [377, 422] width 177 height 33
type input "[DATE]"
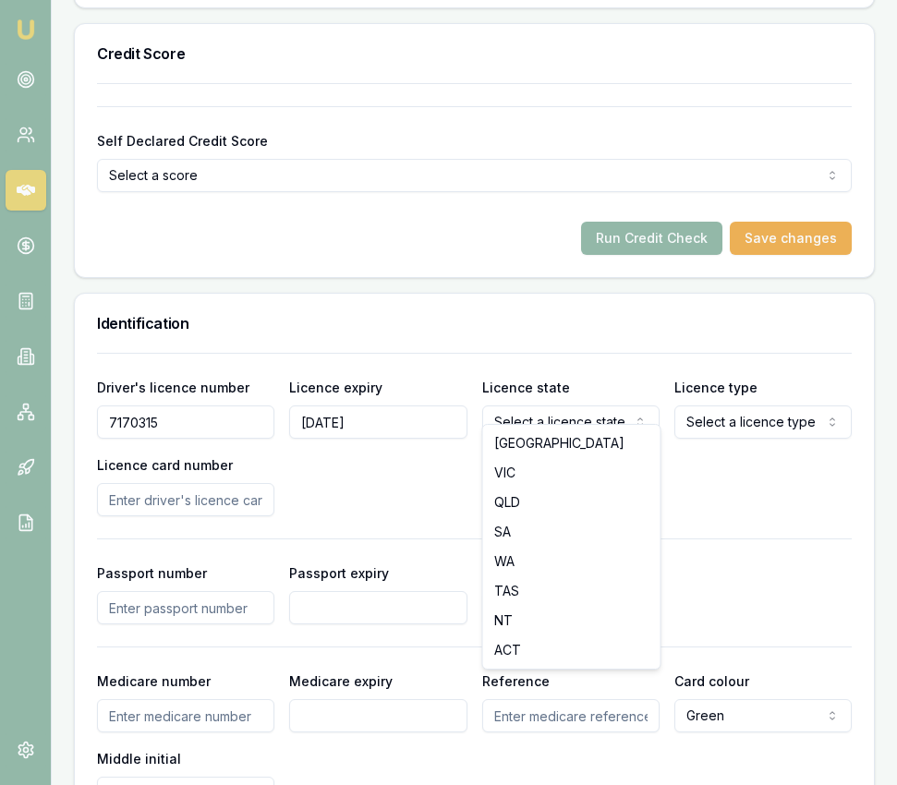
select select "WA"
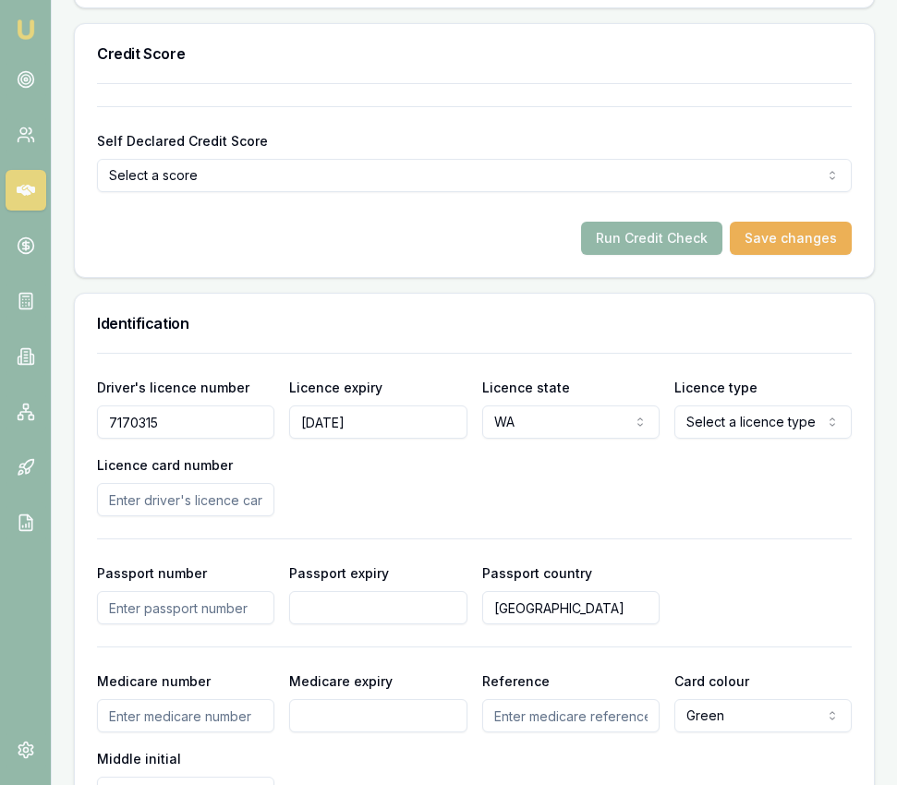
select select "OPEN_LICENCE"
click at [182, 498] on div "Driver's licence number [DRIVERS_LICENSE_NUMBER] Licence expiry [DATE] Licence …" at bounding box center [474, 581] width 755 height 457
click at [213, 483] on input "Licence card number" at bounding box center [185, 499] width 177 height 33
type input "L014369649"
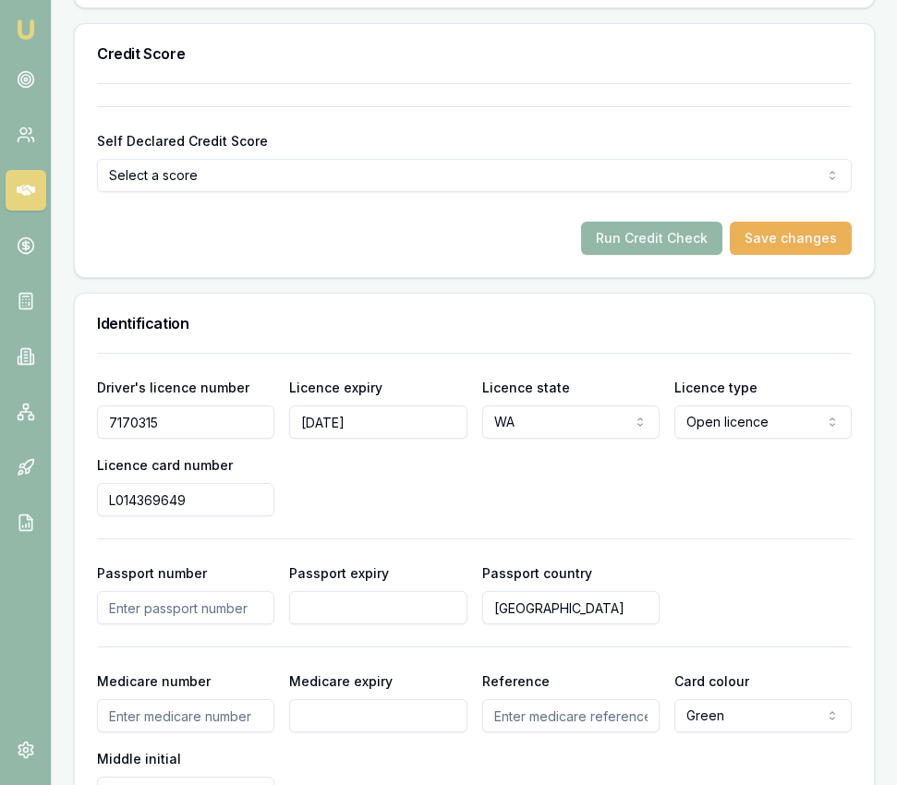
click at [360, 476] on div "Driver's licence number [DRIVERS_LICENSE_NUMBER] Licence expiry [DATE] Licence …" at bounding box center [474, 446] width 755 height 140
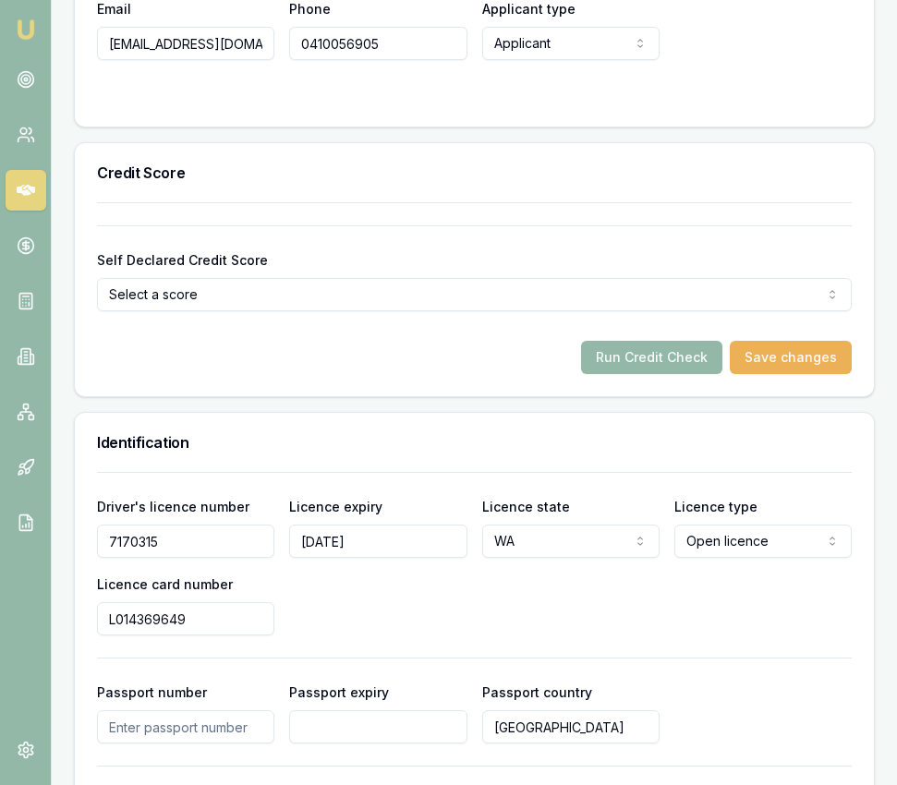
scroll to position [1057, 0]
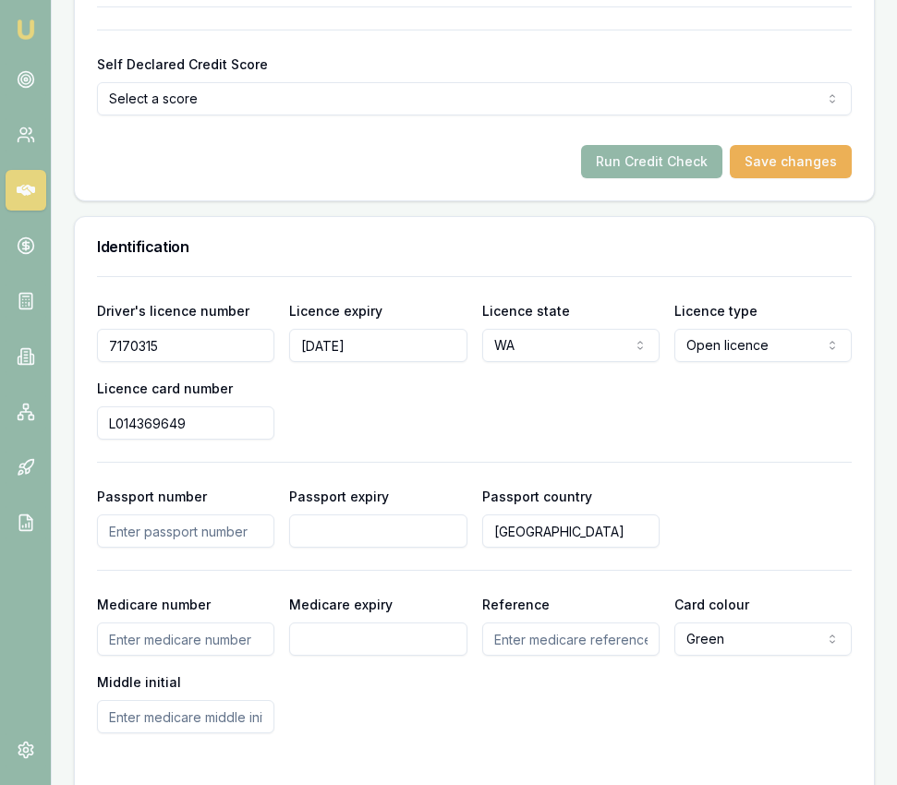
click at [234, 515] on input "Passport number" at bounding box center [185, 531] width 177 height 33
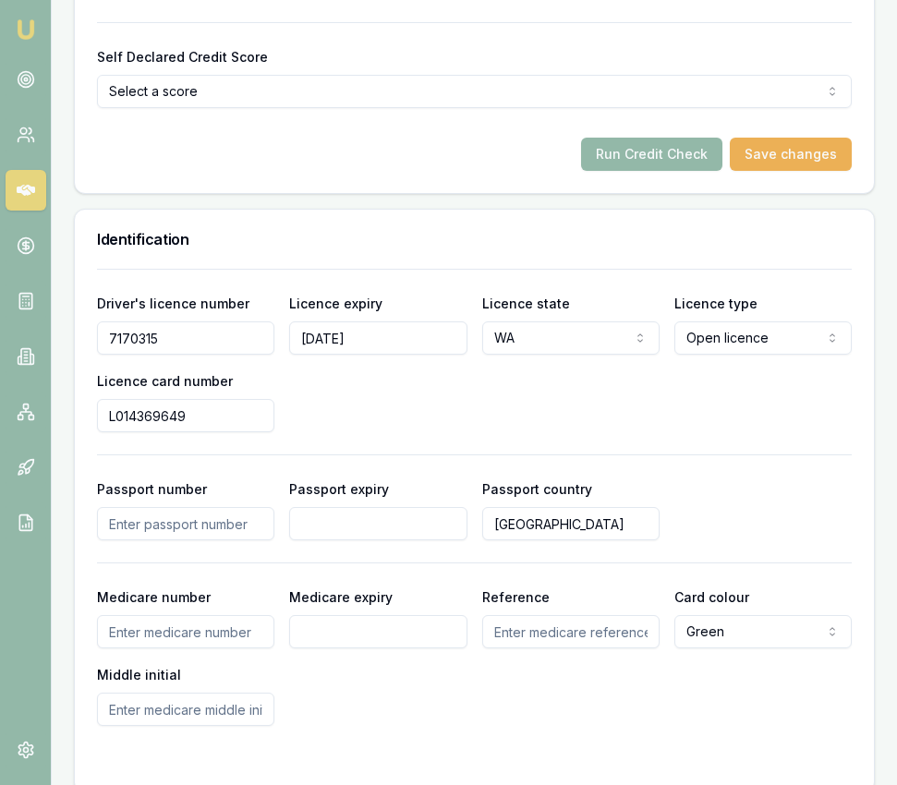
scroll to position [1335, 0]
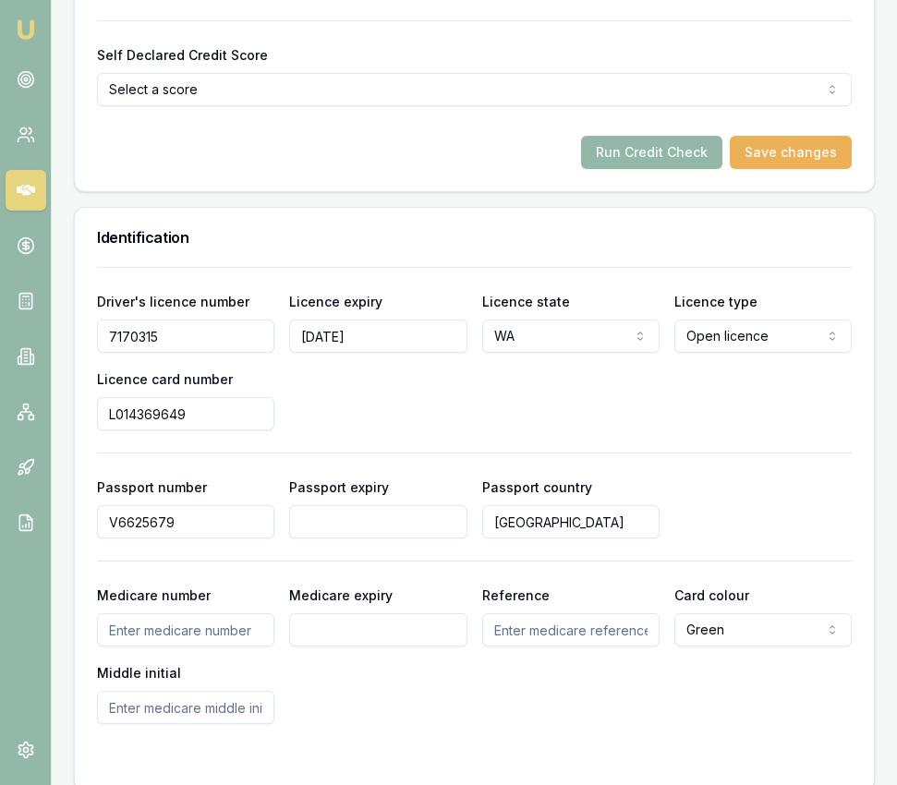
type input "V6625679"
click at [376, 505] on input "Passport expiry" at bounding box center [377, 521] width 177 height 33
type input "[DATE]"
click at [517, 510] on input "[GEOGRAPHIC_DATA]" at bounding box center [570, 521] width 177 height 33
click at [518, 509] on input "[GEOGRAPHIC_DATA]" at bounding box center [570, 521] width 177 height 33
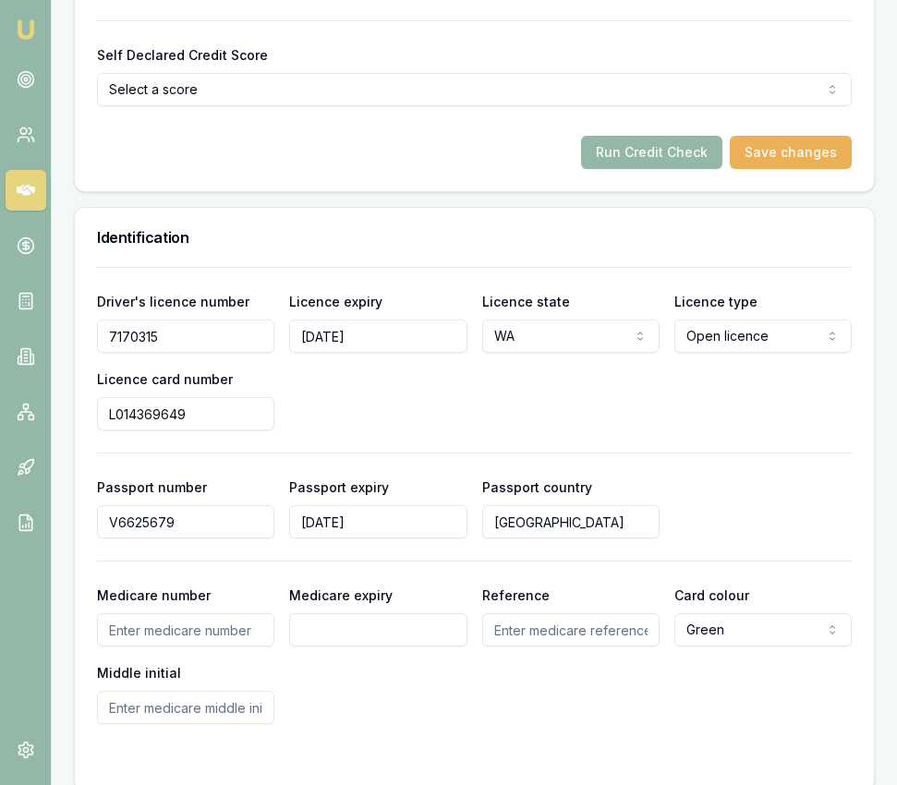
click at [518, 509] on input "[GEOGRAPHIC_DATA]" at bounding box center [570, 521] width 177 height 33
click at [519, 509] on input "[GEOGRAPHIC_DATA]" at bounding box center [570, 521] width 177 height 33
type input "[GEOGRAPHIC_DATA]"
click at [510, 532] on div "Driver's licence number [DRIVERS_LICENSE_NUMBER] Licence expiry [DATE] Licence …" at bounding box center [474, 495] width 755 height 457
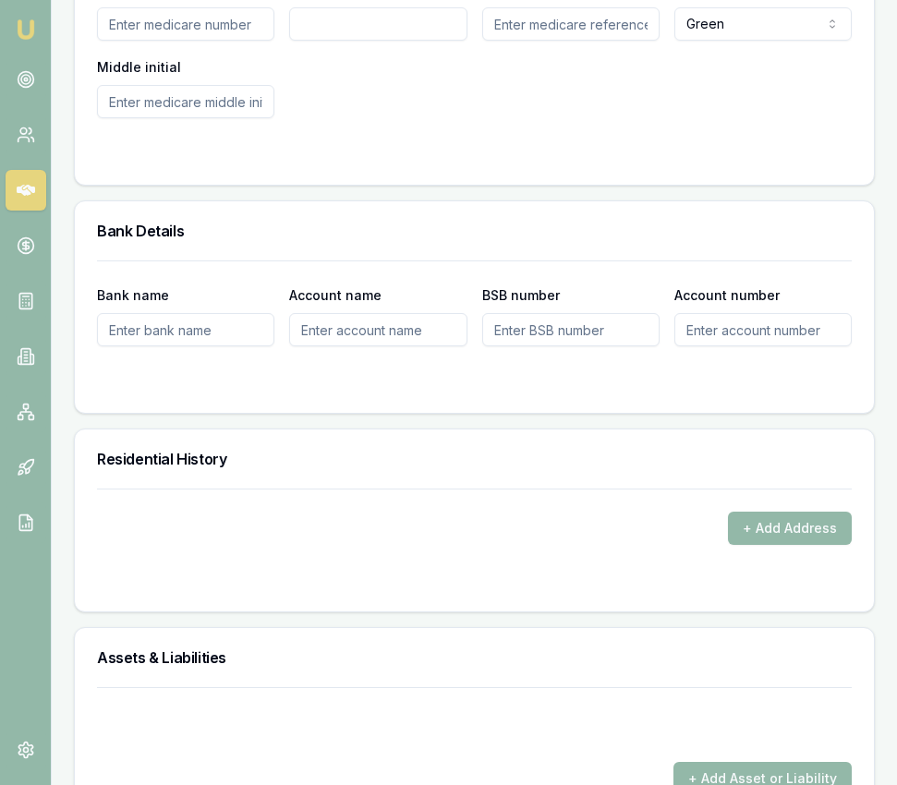
scroll to position [1924, 0]
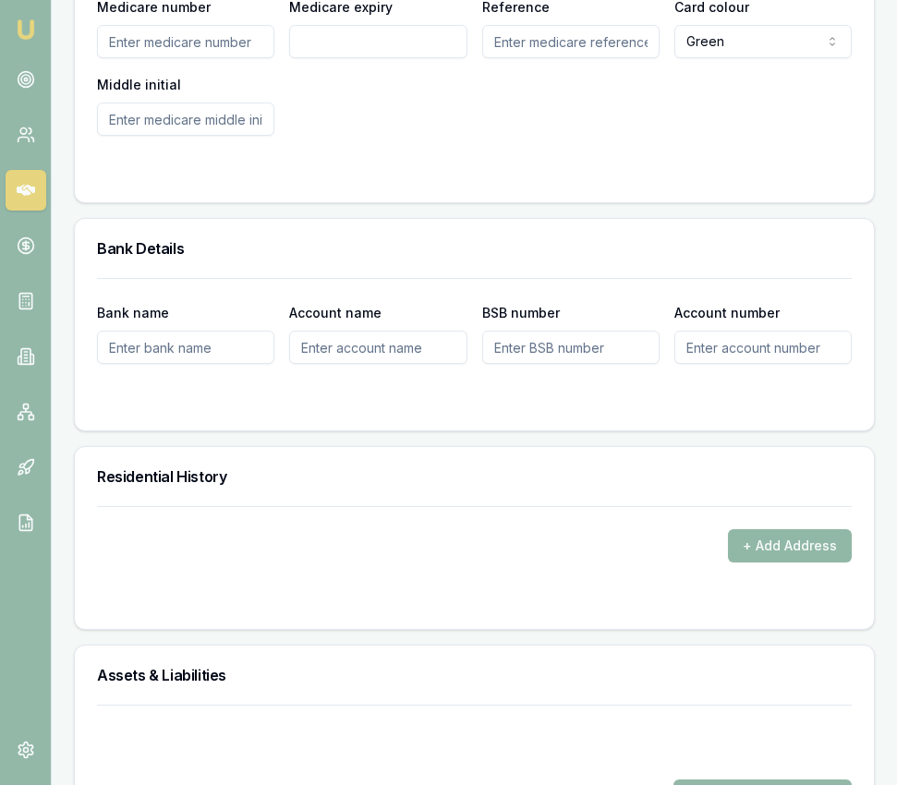
click at [774, 529] on button "+ Add Address" at bounding box center [790, 545] width 124 height 33
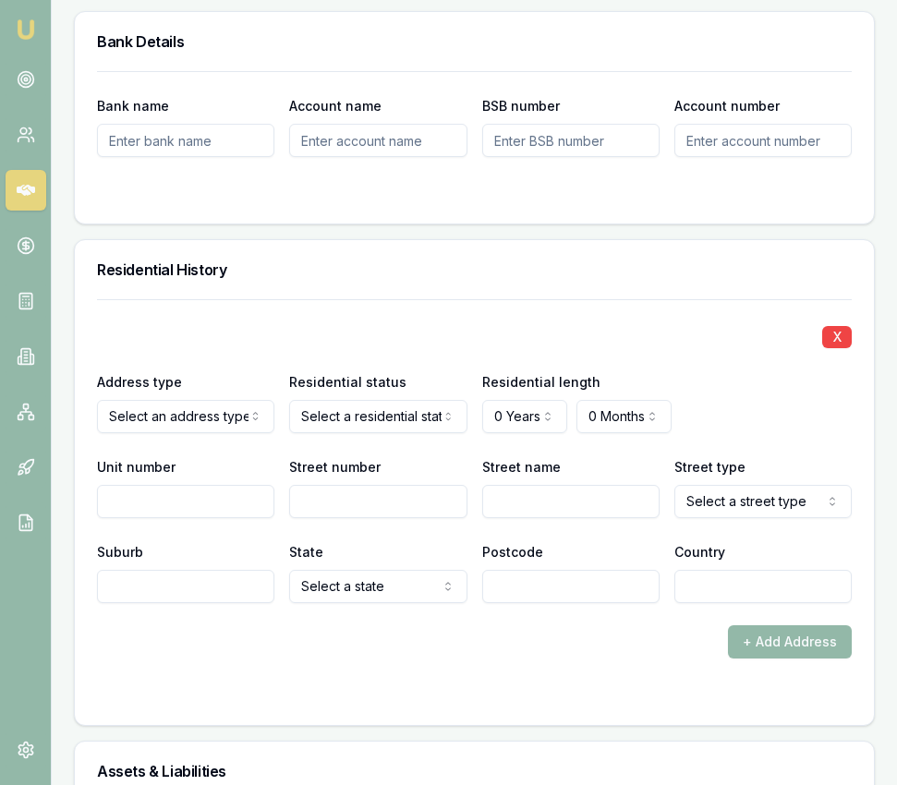
scroll to position [2174, 0]
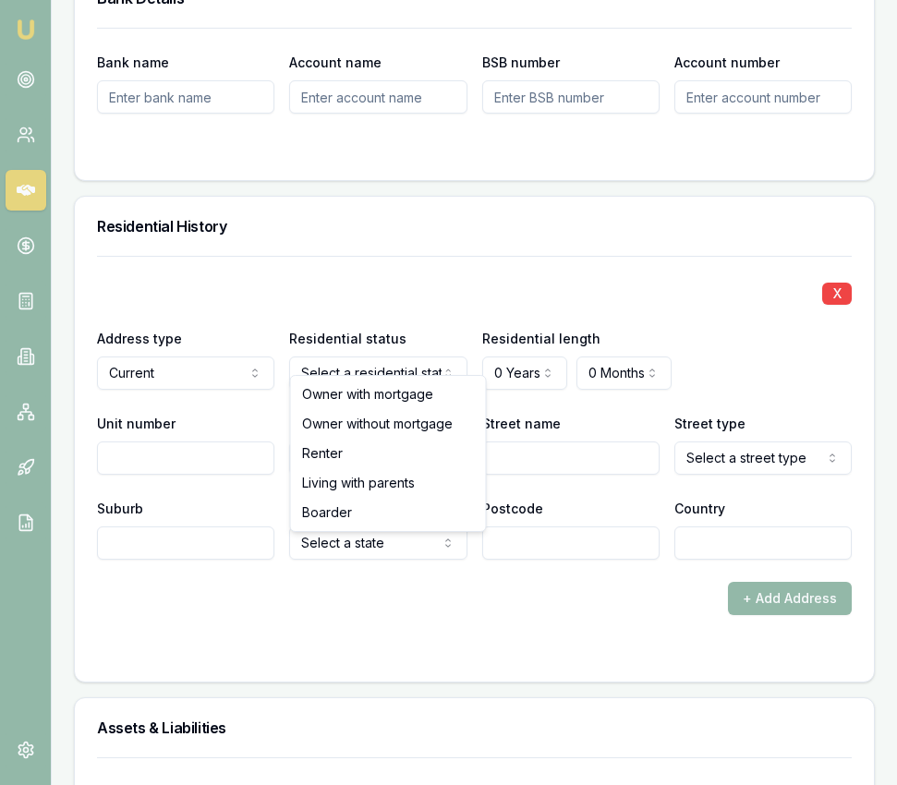
select select "RENTER"
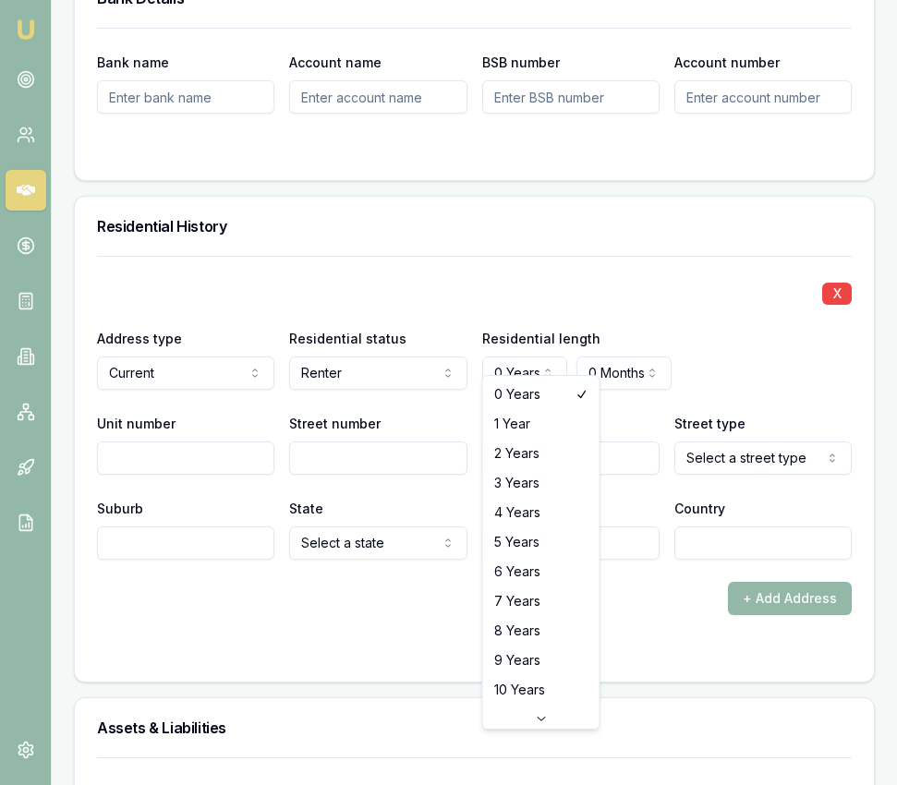
select select "3"
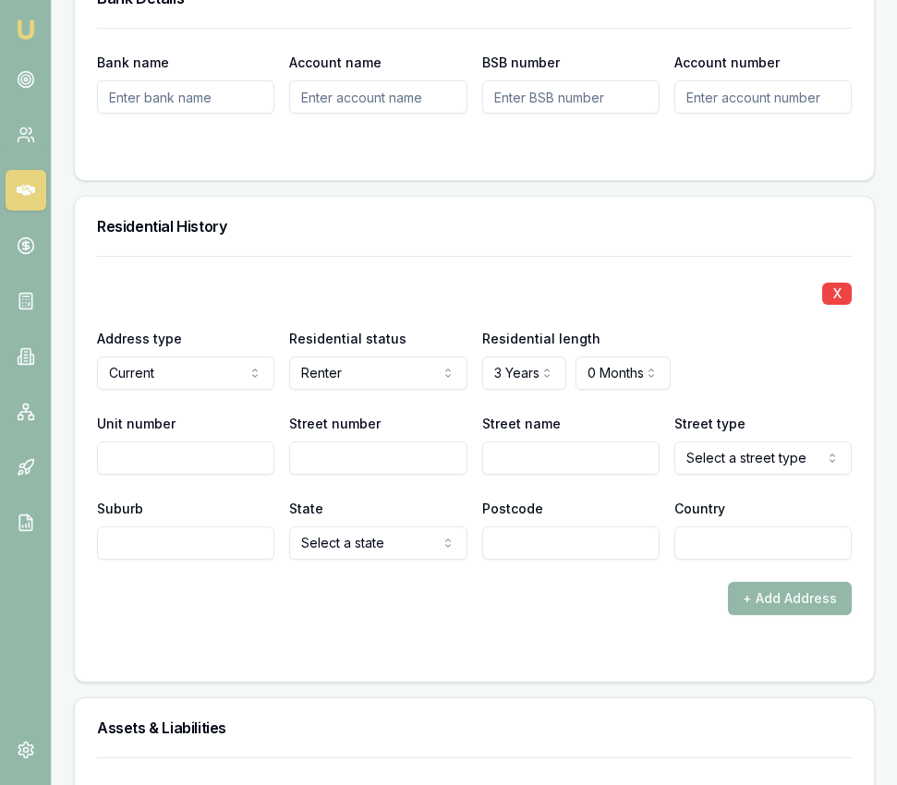
click at [343, 442] on input "Street number" at bounding box center [377, 458] width 177 height 33
type input "315A"
type input "Cape"
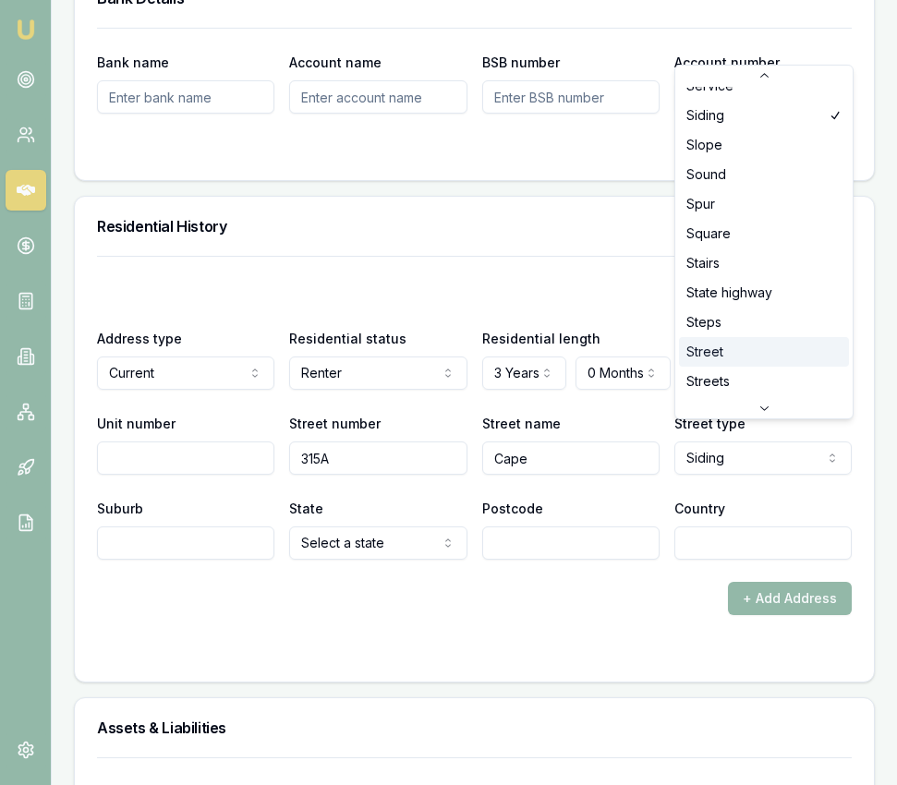
scroll to position [4819, 0]
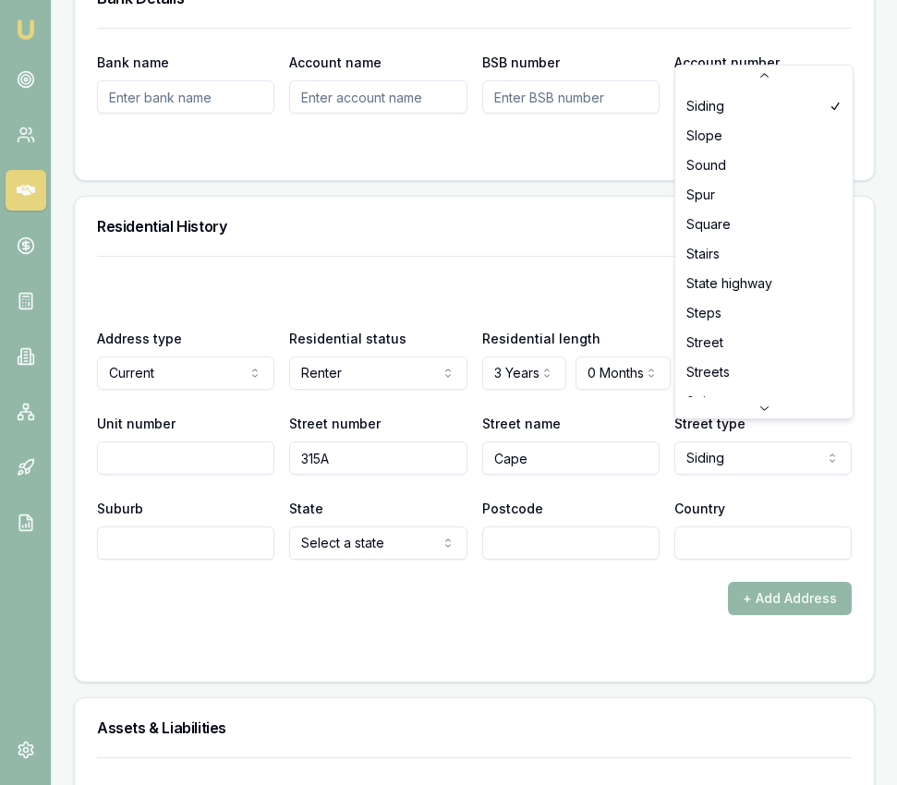
select select "Street"
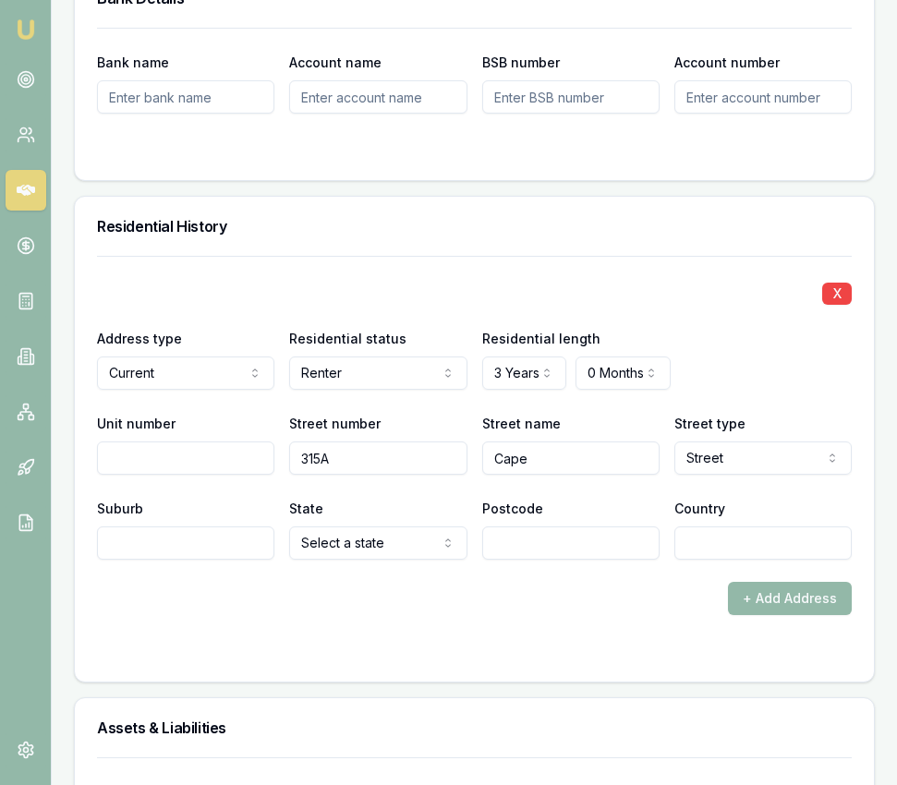
click at [167, 527] on input "Suburb" at bounding box center [185, 543] width 177 height 33
type input "[PERSON_NAME]"
select select "WA"
type input "6060"
type input "[GEOGRAPHIC_DATA]"
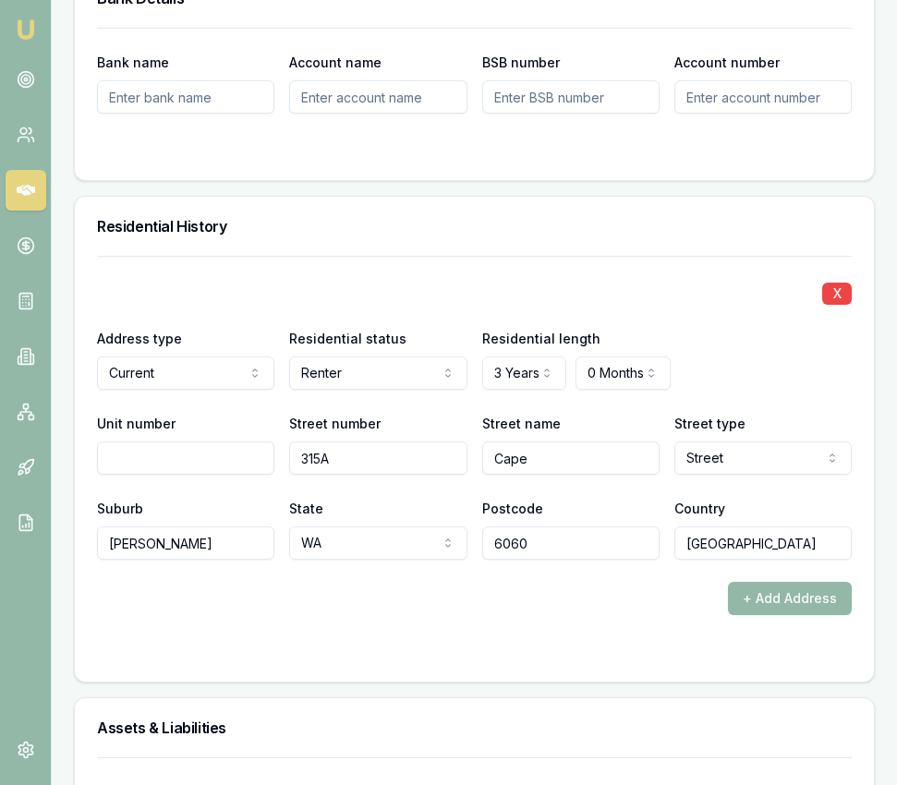
click at [197, 612] on form "X Address type Current Current Previous Residential status Renter Owner with mo…" at bounding box center [474, 458] width 755 height 404
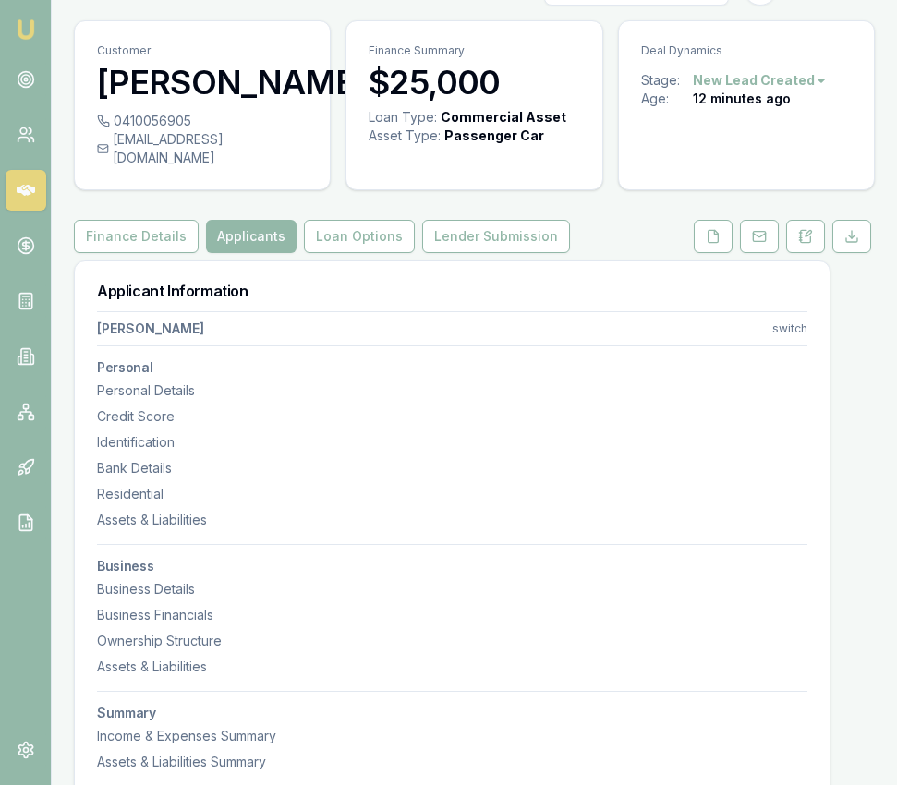
scroll to position [0, 0]
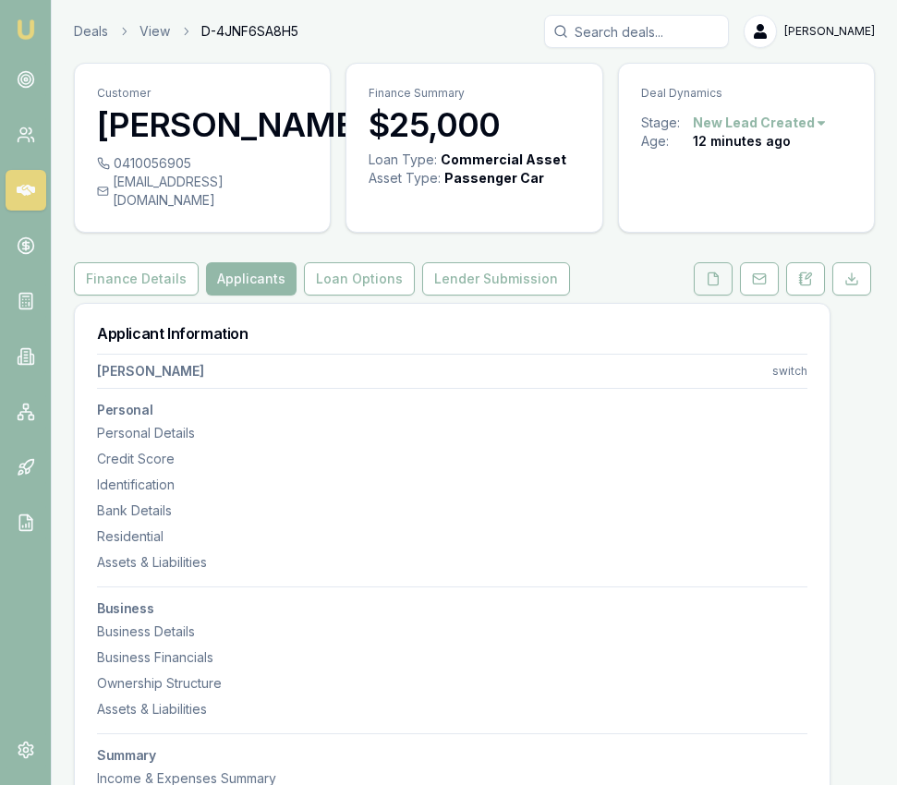
click at [716, 273] on polyline at bounding box center [716, 275] width 4 height 4
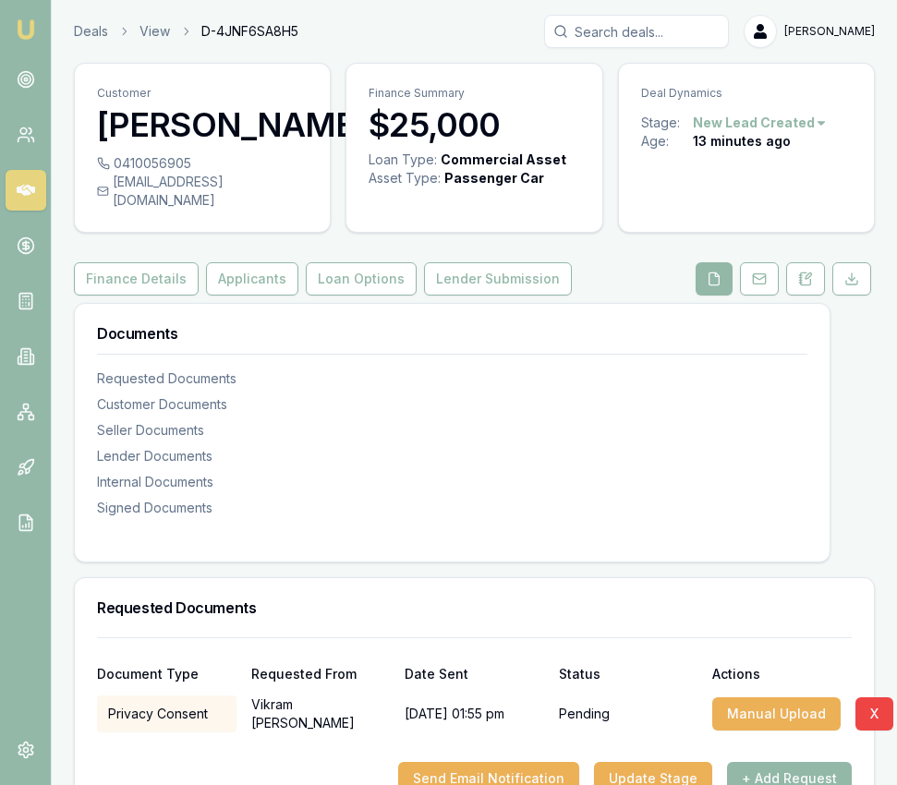
scroll to position [6, 0]
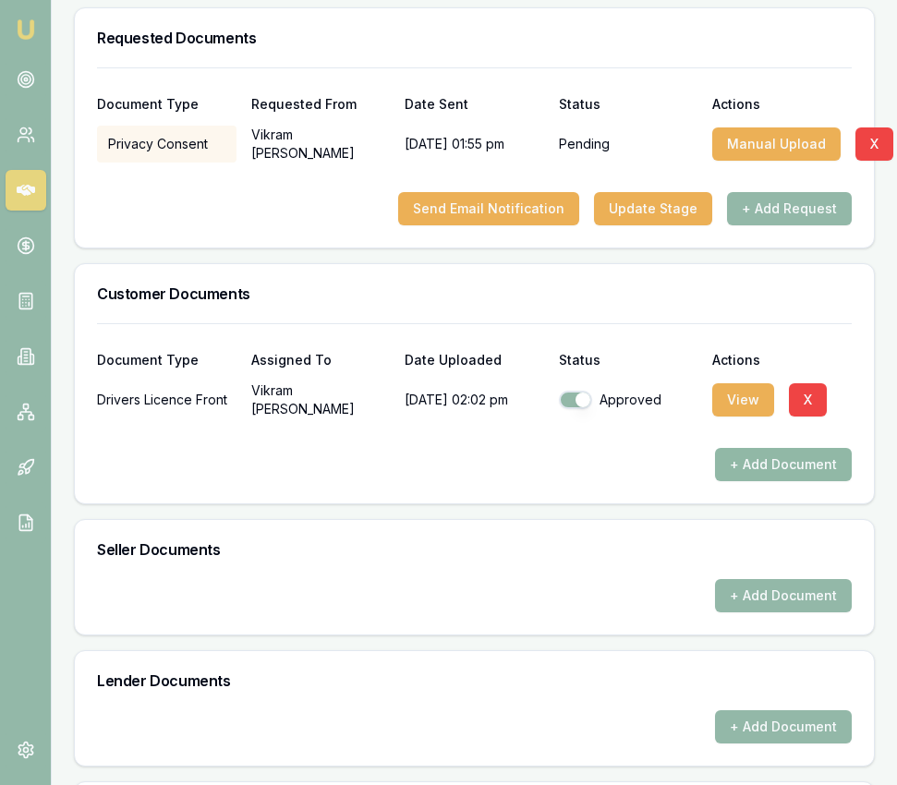
click at [755, 448] on button "+ Add Document" at bounding box center [783, 464] width 137 height 33
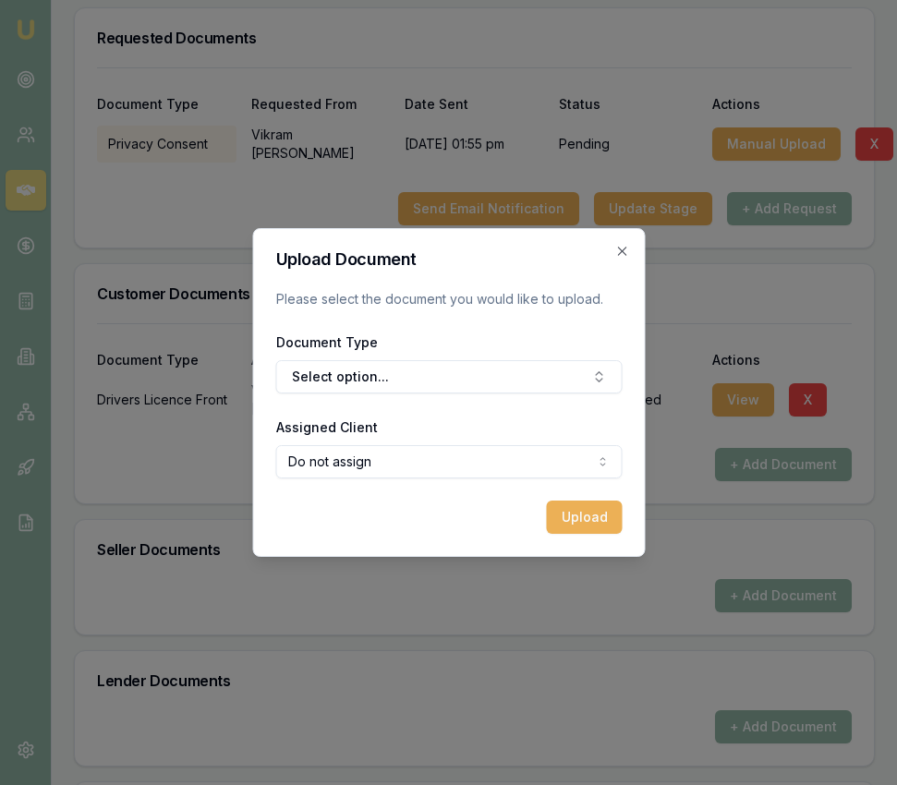
scroll to position [573, 0]
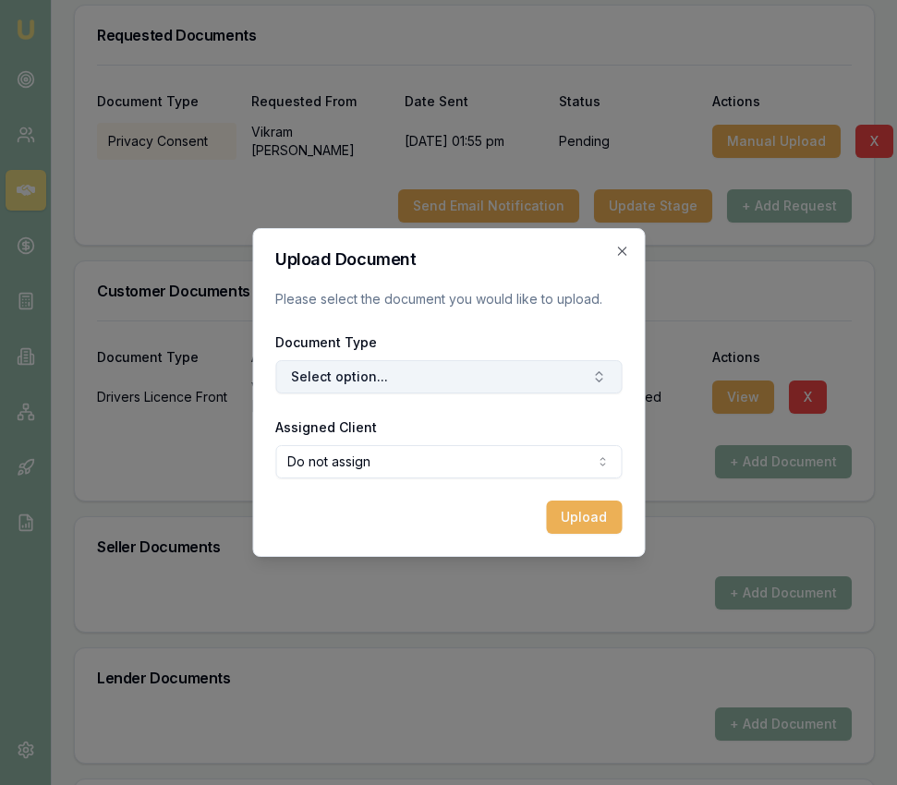
click at [380, 375] on button "Select option..." at bounding box center [448, 376] width 347 height 33
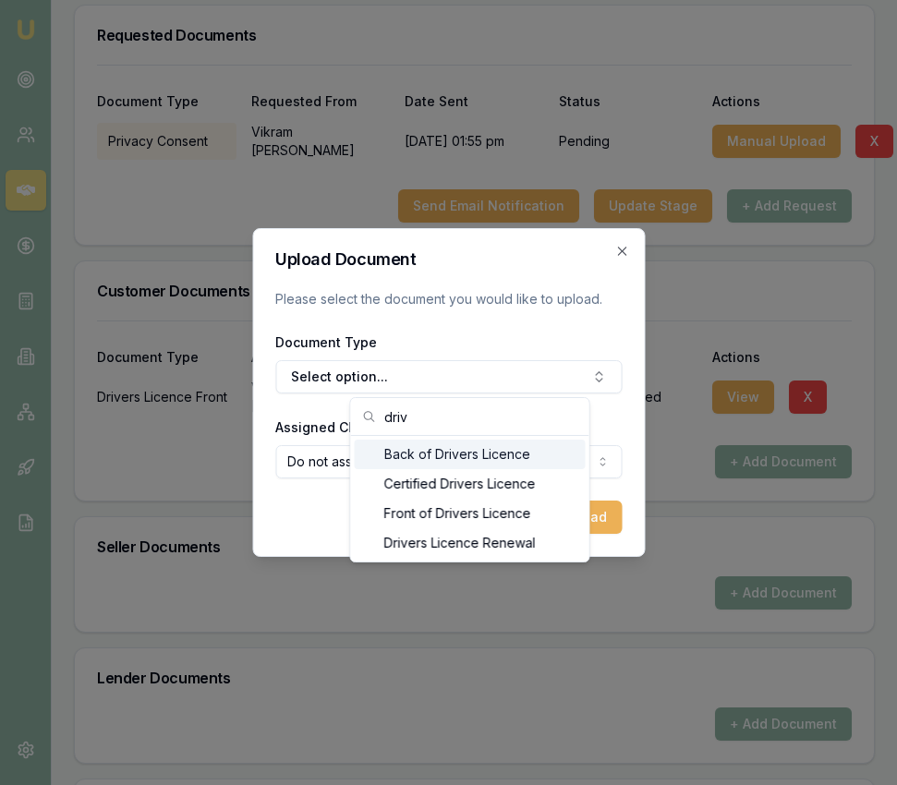
type input "driv"
click at [394, 448] on div "Back of Drivers Licence" at bounding box center [470, 455] width 231 height 30
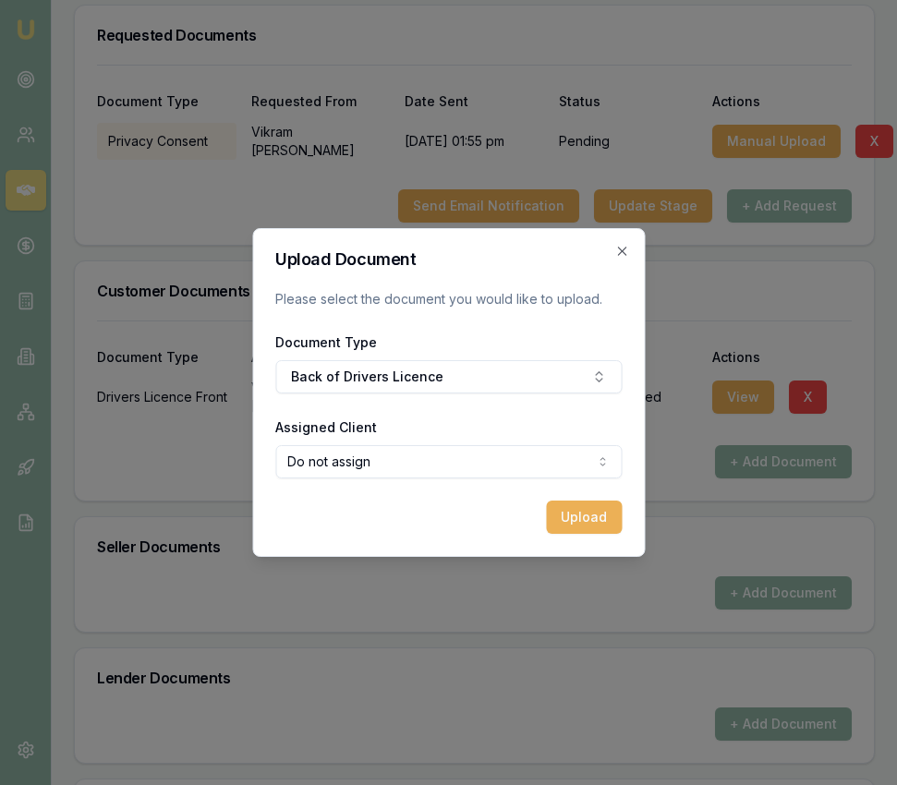
select select "U-C0M6173MLB"
drag, startPoint x: 382, startPoint y: 534, endPoint x: 489, endPoint y: 526, distance: 107.5
click at [583, 518] on button "Upload" at bounding box center [584, 517] width 76 height 33
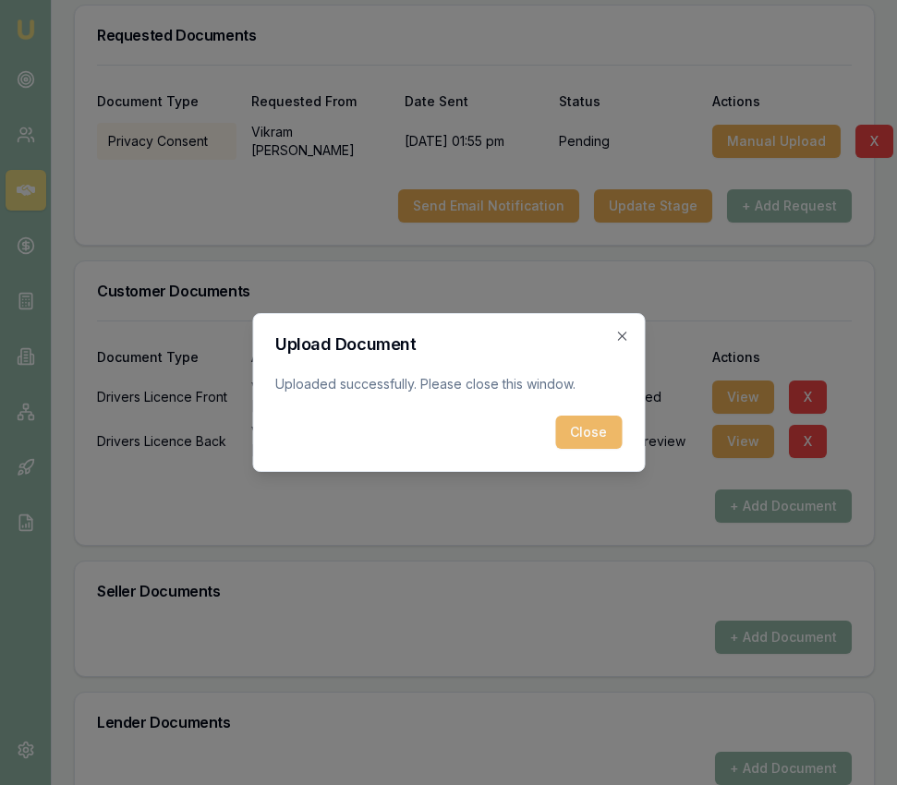
click at [603, 443] on button "Close" at bounding box center [588, 432] width 67 height 33
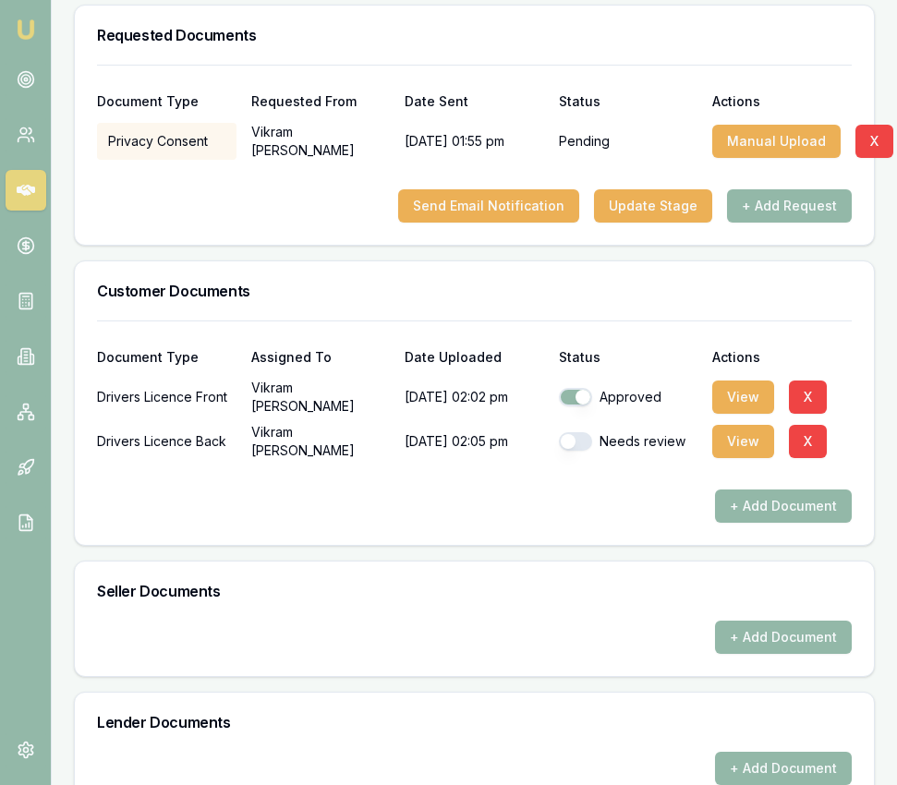
click at [585, 432] on button "button" at bounding box center [575, 441] width 33 height 18
checkbox input "true"
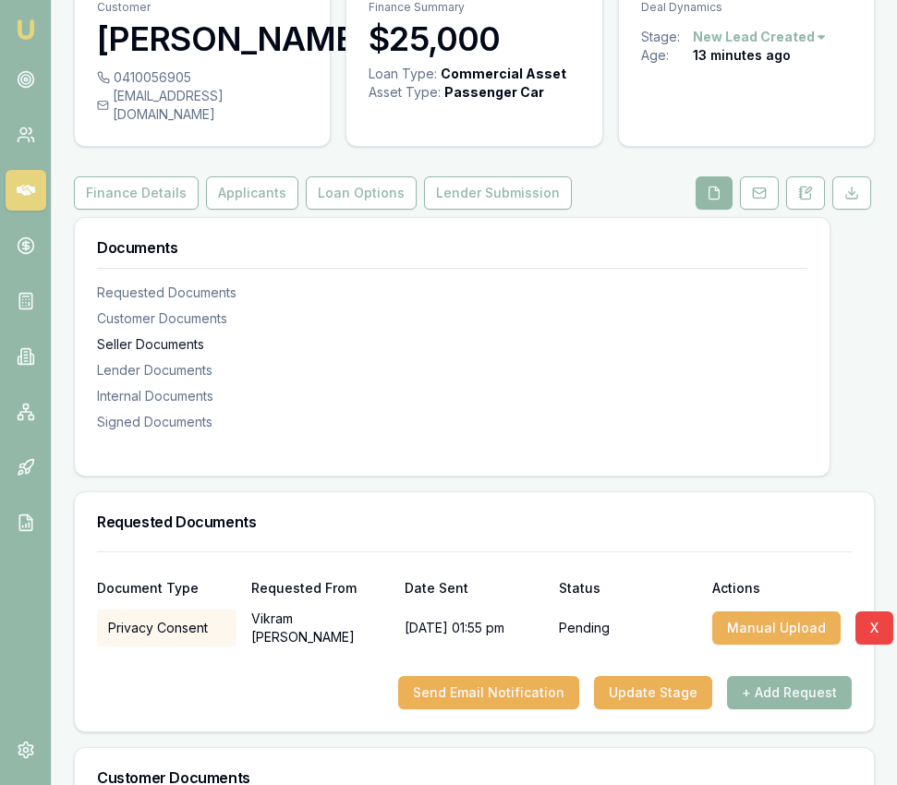
scroll to position [0, 0]
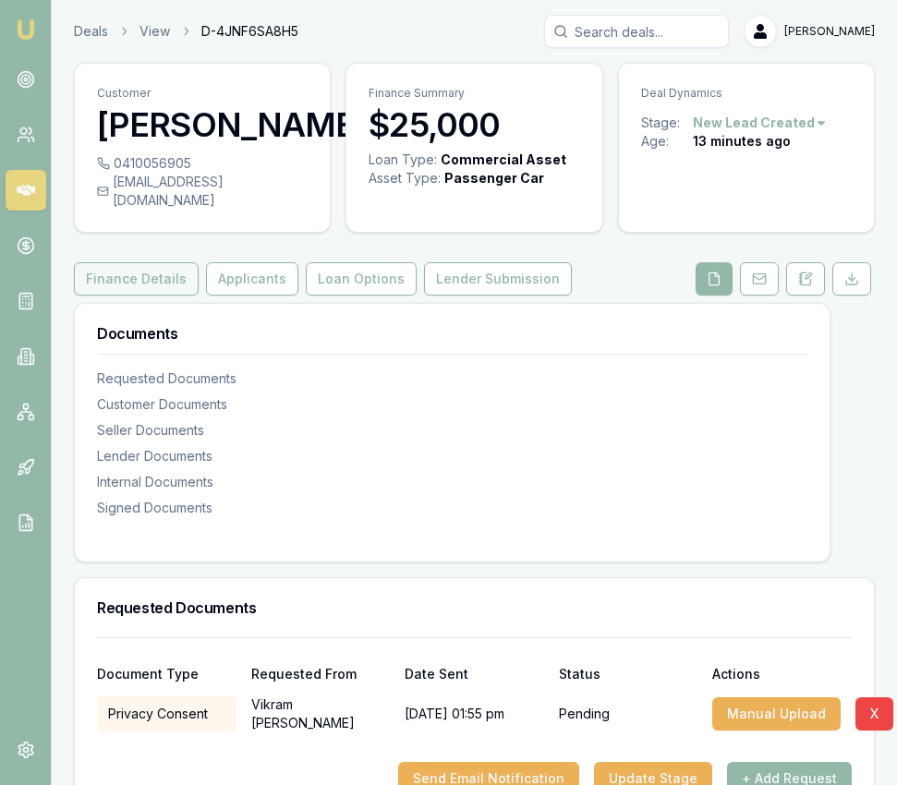
click at [163, 264] on button "Finance Details" at bounding box center [136, 278] width 125 height 33
